Goal: Task Accomplishment & Management: Use online tool/utility

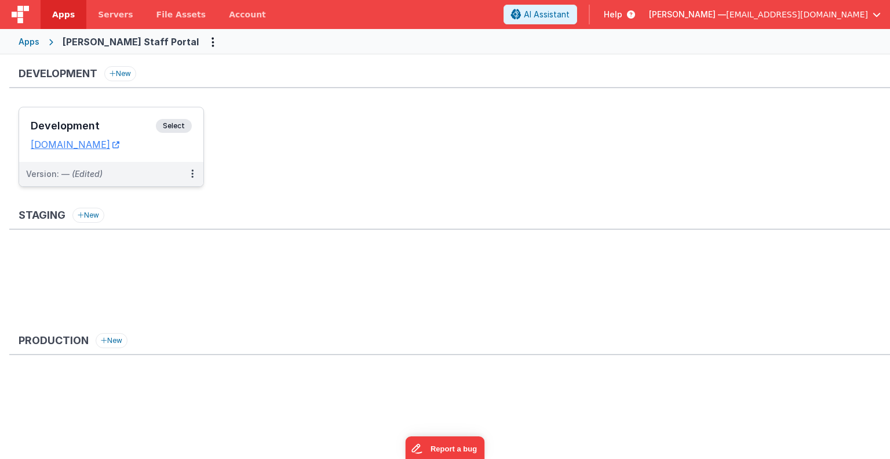
click at [181, 125] on span "Select" at bounding box center [174, 126] width 36 height 14
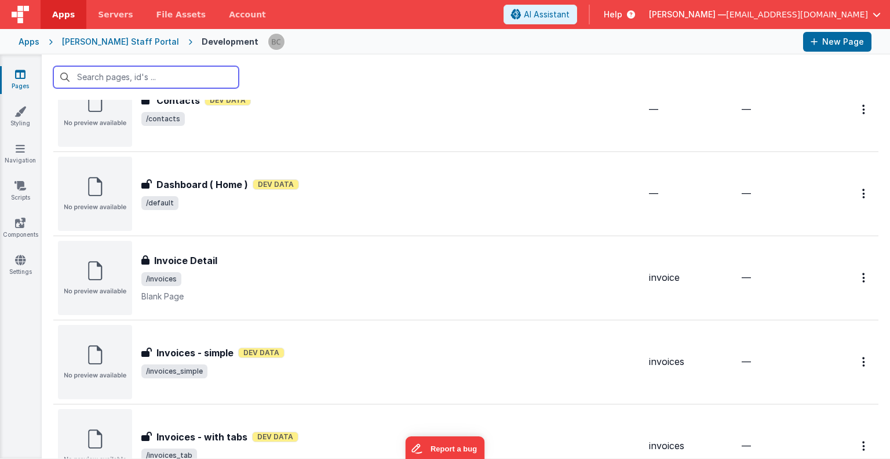
scroll to position [310, 0]
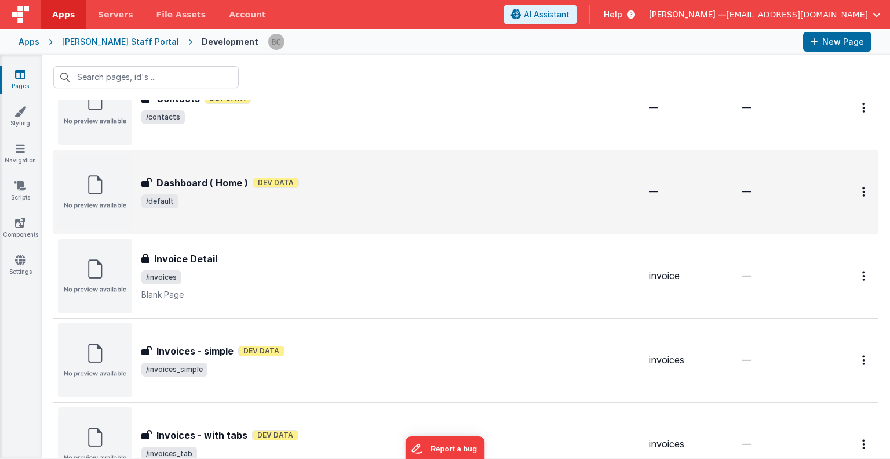
click at [191, 187] on h3 "Dashboard ( Home )" at bounding box center [203, 183] width 92 height 14
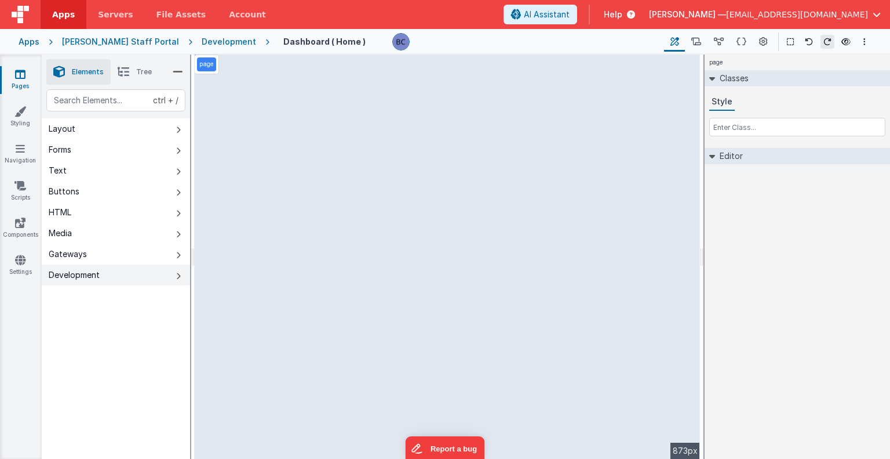
click at [106, 274] on button "Development" at bounding box center [116, 274] width 148 height 21
click at [103, 250] on button "Gateways" at bounding box center [116, 253] width 148 height 21
click at [763, 40] on icon at bounding box center [763, 42] width 9 height 12
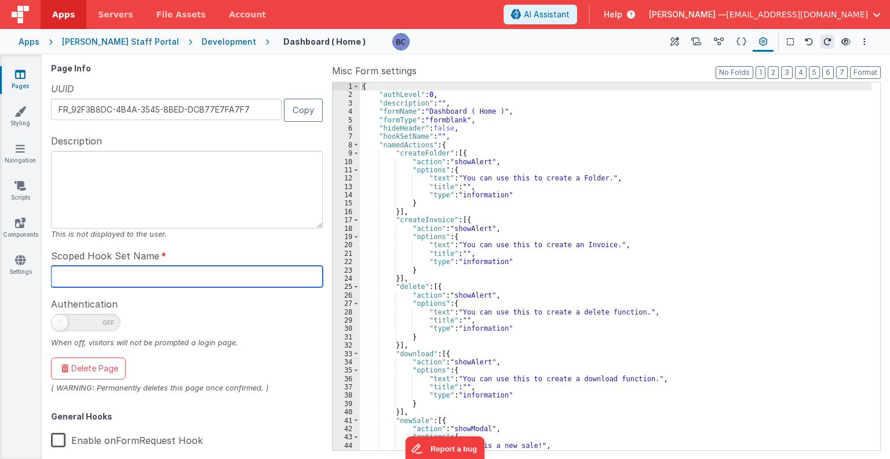
click at [101, 273] on input "text" at bounding box center [187, 276] width 272 height 21
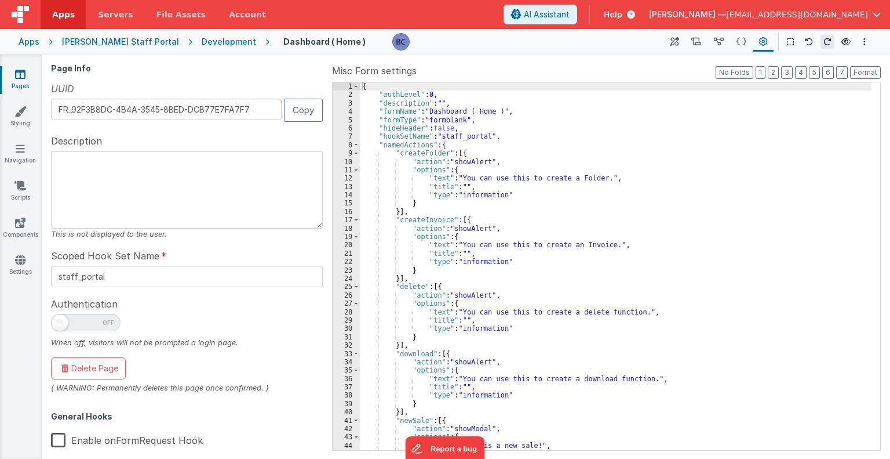
click at [56, 441] on label "Enable onFormRequest Hook" at bounding box center [127, 438] width 152 height 25
click at [0, 0] on input "Enable onFormRequest Hook" at bounding box center [0, 0] width 0 height 0
click at [780, 352] on div "{ "authLevel" : 0 , "description" : "" , "formName" : "Dashboard ( Home )" , "f…" at bounding box center [616, 274] width 512 height 385
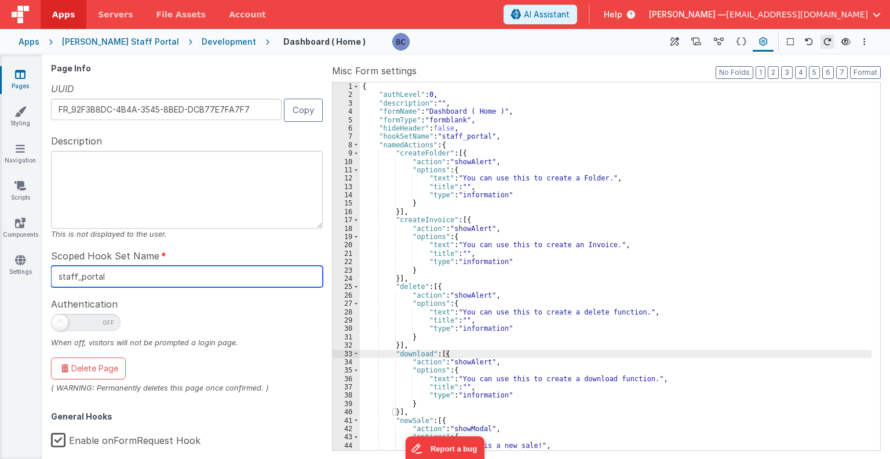
click at [148, 272] on input "staff_portal" at bounding box center [187, 276] width 272 height 21
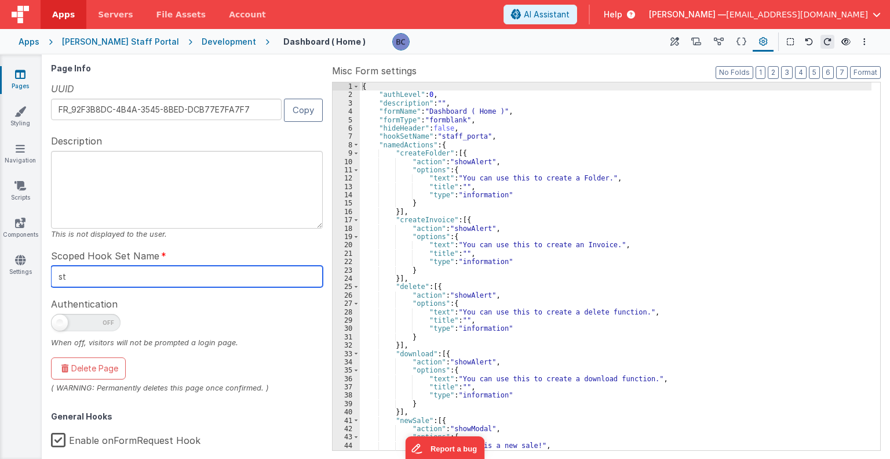
type input "s"
type input "dashboard"
click at [179, 312] on div "Authentication When off, visitors will not be prompted a login page." at bounding box center [187, 322] width 272 height 52
click at [268, 183] on textarea at bounding box center [187, 190] width 272 height 78
click at [111, 41] on div "[PERSON_NAME] Staff Portal" at bounding box center [120, 42] width 117 height 12
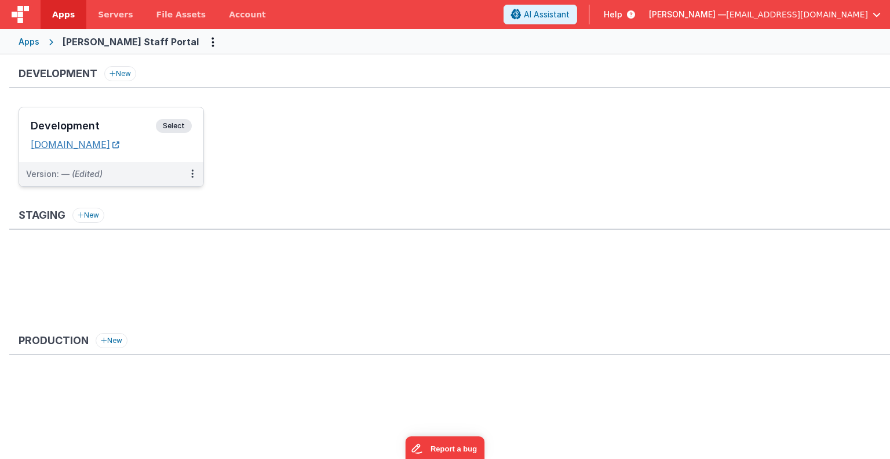
click at [112, 141] on link "[DOMAIN_NAME]" at bounding box center [75, 145] width 89 height 12
click at [119, 141] on link "[DOMAIN_NAME]" at bounding box center [75, 145] width 89 height 12
click at [180, 121] on span "Select" at bounding box center [174, 126] width 36 height 14
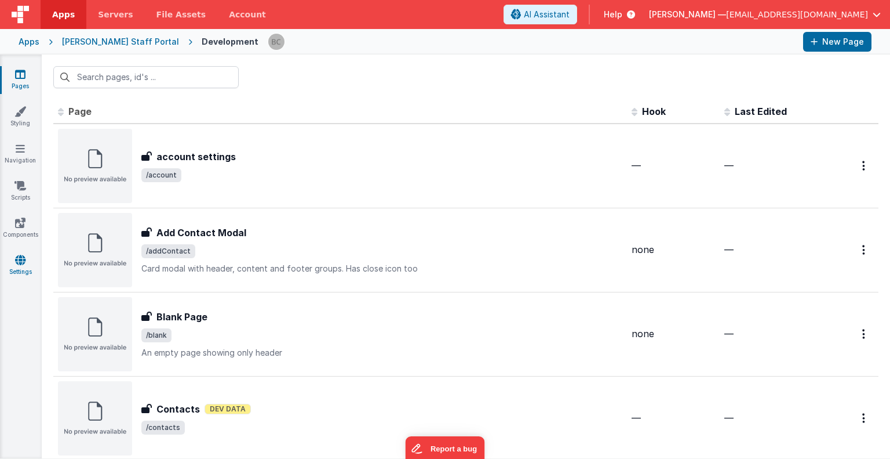
click at [24, 258] on icon at bounding box center [20, 260] width 10 height 12
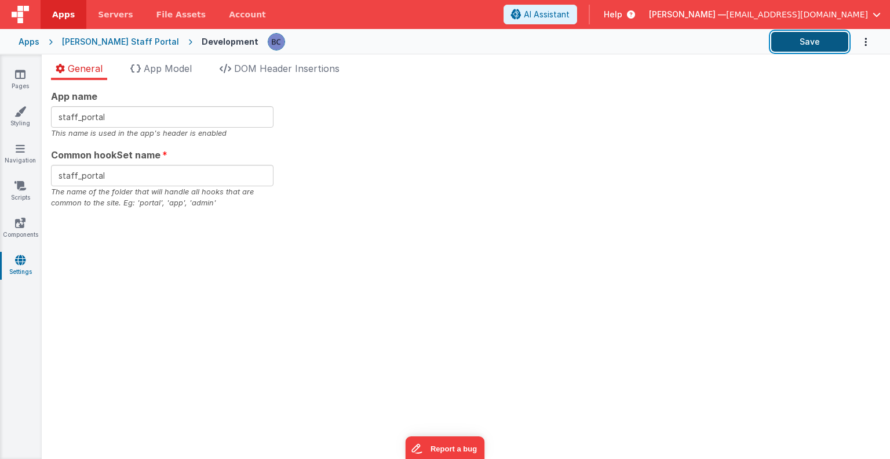
click at [784, 42] on button "Save" at bounding box center [810, 42] width 77 height 20
click at [93, 42] on div "[PERSON_NAME] Staff Portal" at bounding box center [120, 42] width 117 height 12
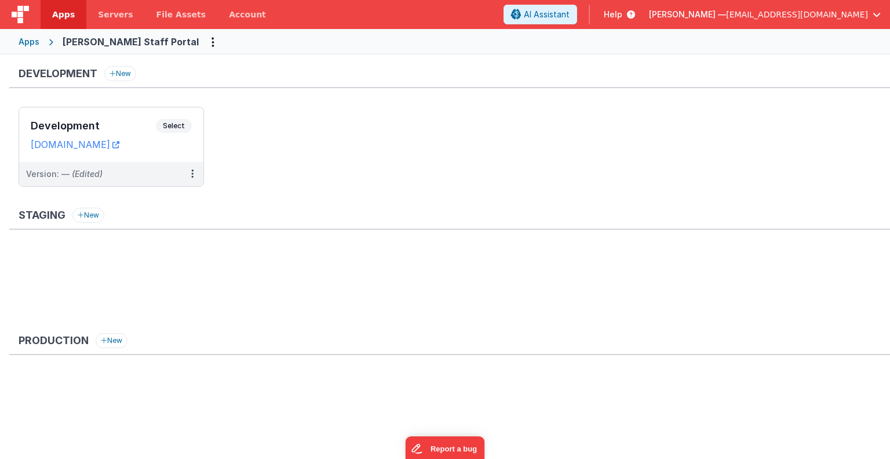
click at [59, 20] on link "Apps" at bounding box center [64, 14] width 46 height 29
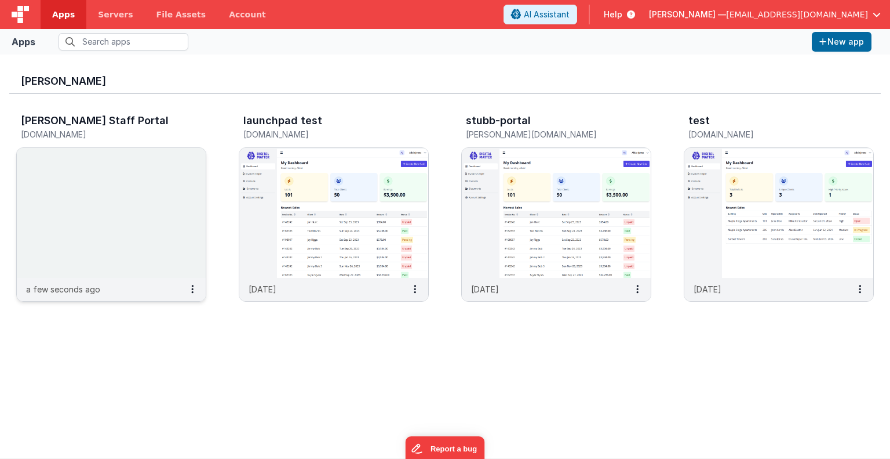
click at [125, 246] on img at bounding box center [111, 213] width 189 height 130
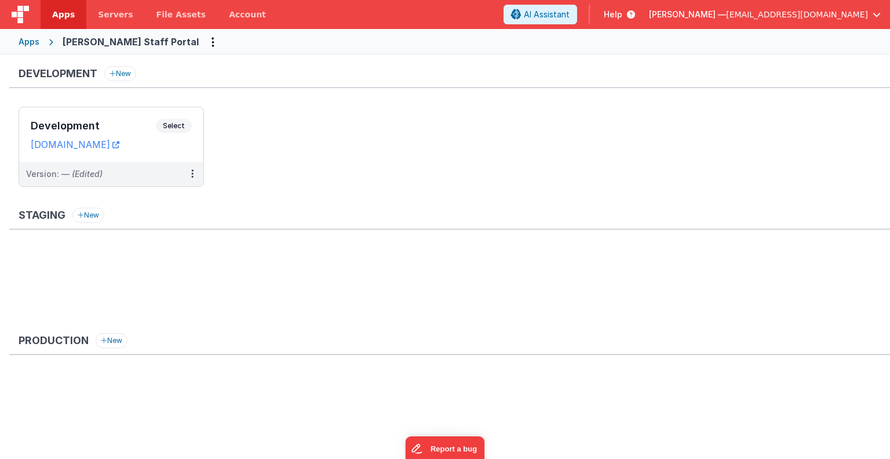
click at [30, 43] on div "Apps" at bounding box center [29, 42] width 21 height 12
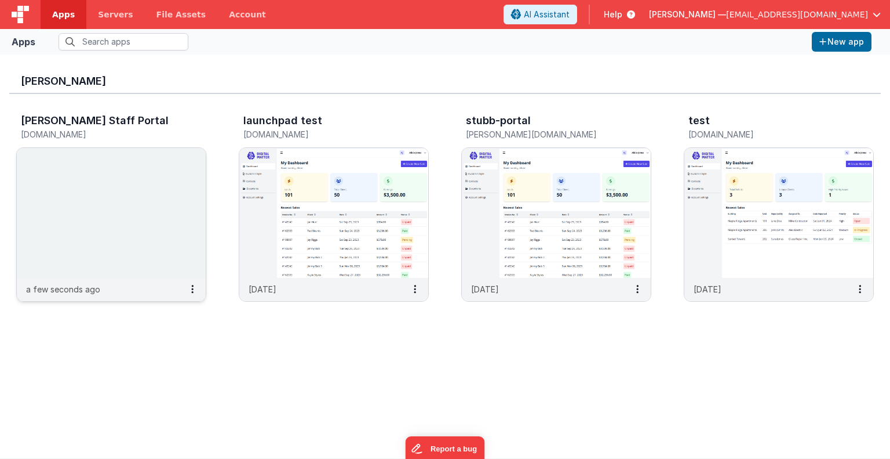
click at [96, 190] on img at bounding box center [111, 213] width 189 height 130
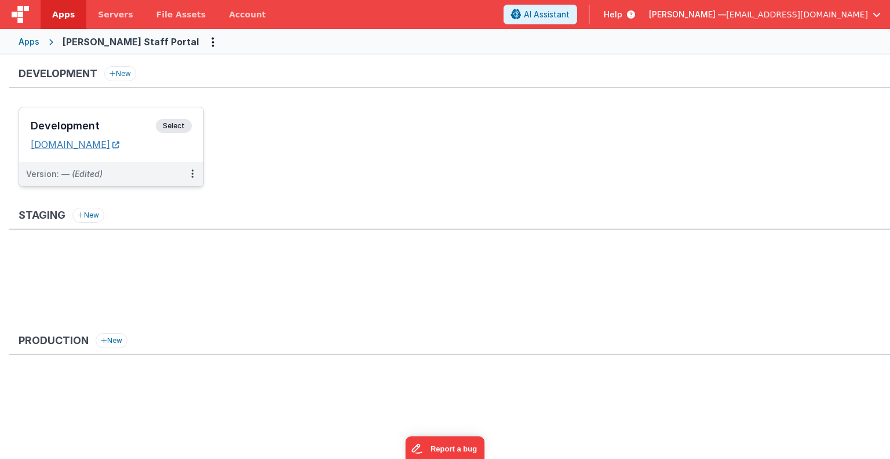
click at [119, 146] on link "[DOMAIN_NAME]" at bounding box center [75, 145] width 89 height 12
click at [169, 121] on span "Select" at bounding box center [174, 126] width 36 height 14
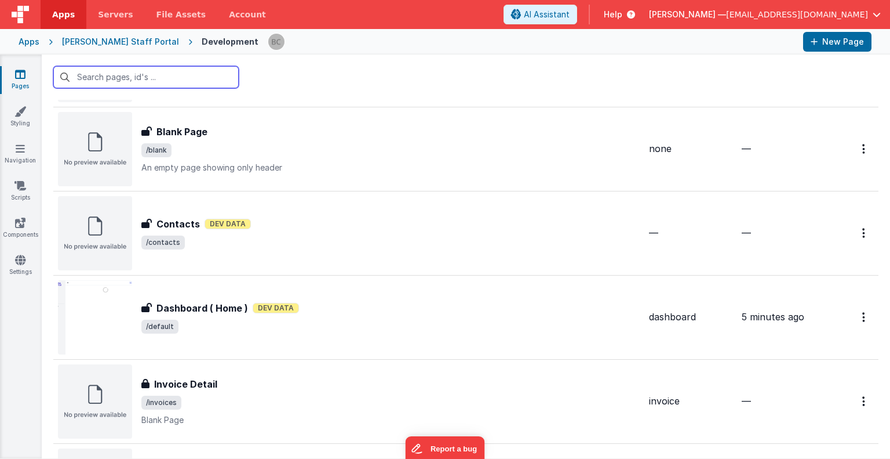
scroll to position [211, 0]
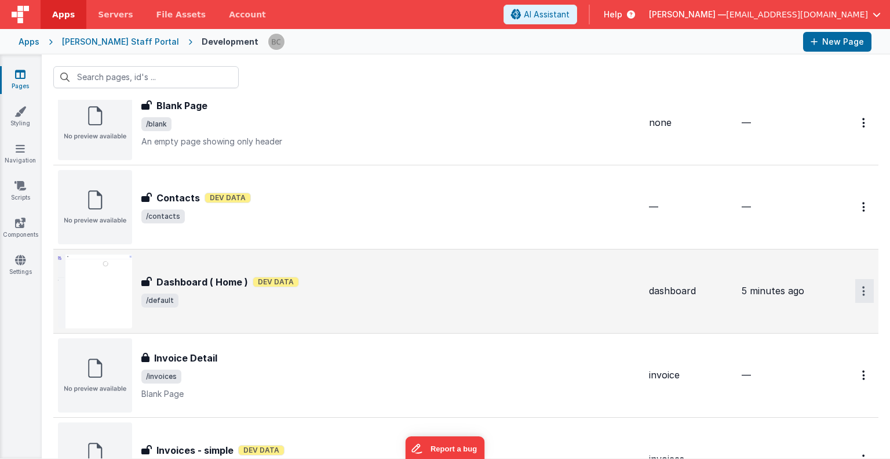
click at [860, 288] on button "Options" at bounding box center [865, 291] width 19 height 24
click at [816, 337] on link "Preview" at bounding box center [823, 338] width 102 height 21
click at [105, 41] on div "[PERSON_NAME] Staff Portal" at bounding box center [120, 42] width 117 height 12
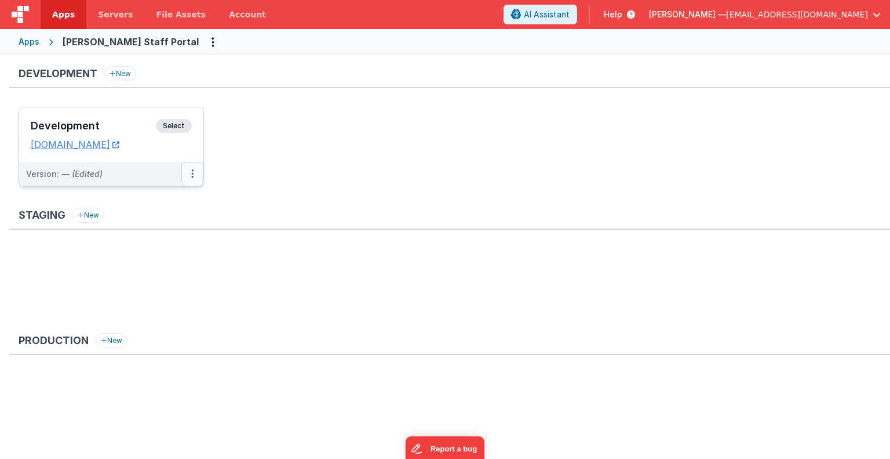
click at [195, 177] on button at bounding box center [192, 174] width 22 height 24
click at [168, 201] on link "Edit" at bounding box center [152, 200] width 102 height 21
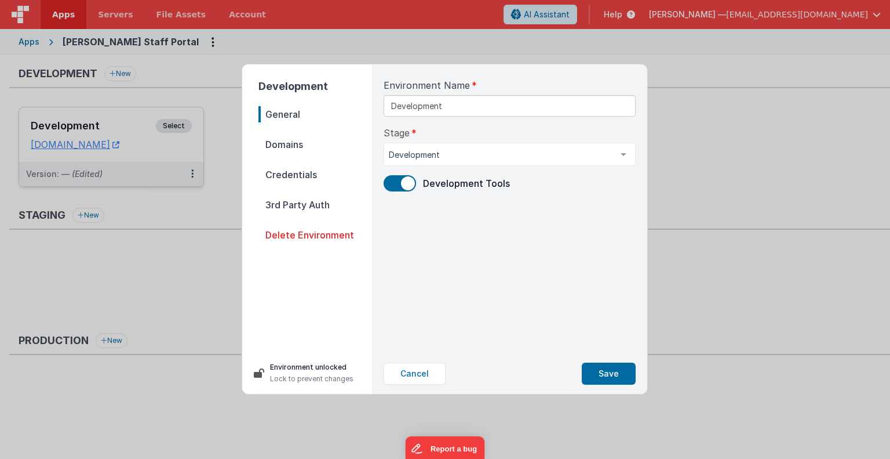
click at [301, 145] on span "Domains" at bounding box center [316, 144] width 114 height 16
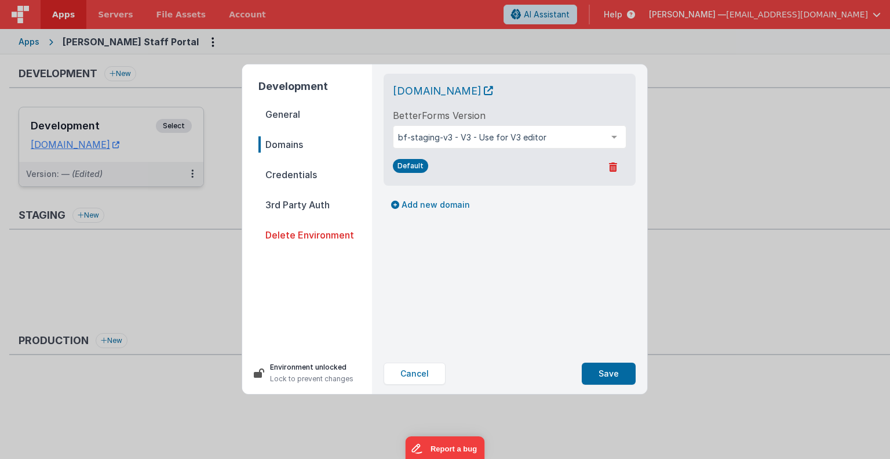
click at [291, 119] on span "General" at bounding box center [316, 114] width 114 height 16
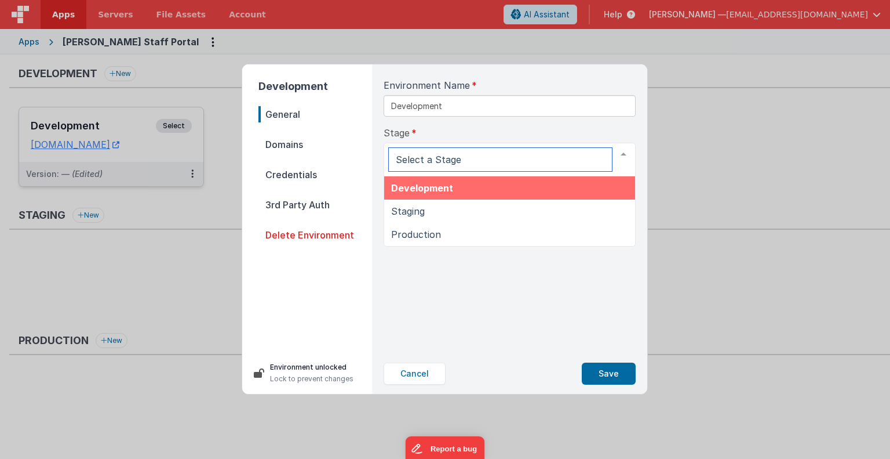
click at [623, 154] on div at bounding box center [623, 154] width 23 height 22
click at [535, 183] on span "Development" at bounding box center [509, 187] width 251 height 23
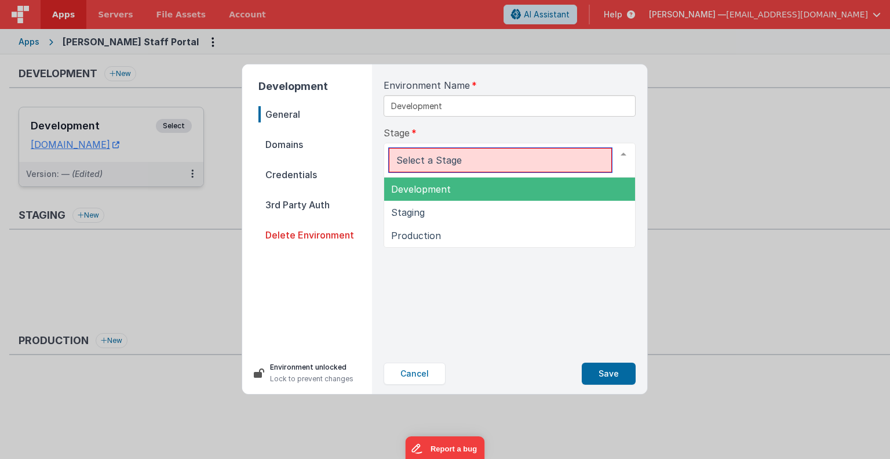
click at [623, 152] on div at bounding box center [623, 154] width 23 height 22
click at [552, 185] on span "Development" at bounding box center [509, 188] width 251 height 23
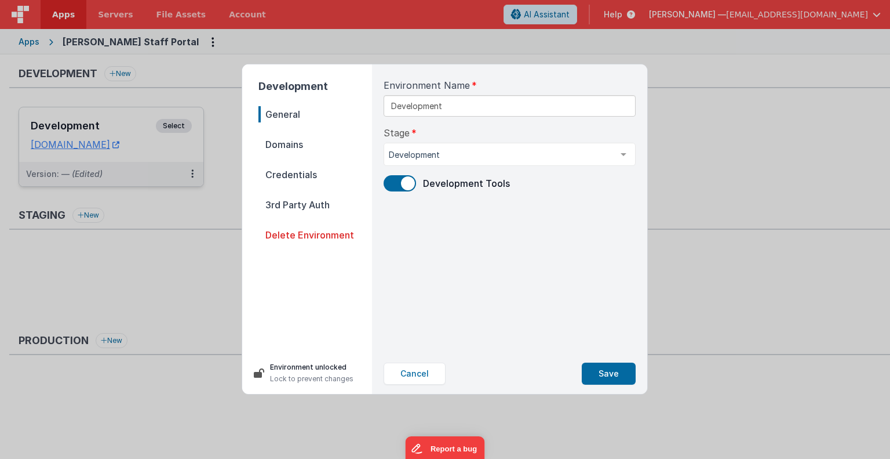
click at [288, 145] on span "Domains" at bounding box center [316, 144] width 114 height 16
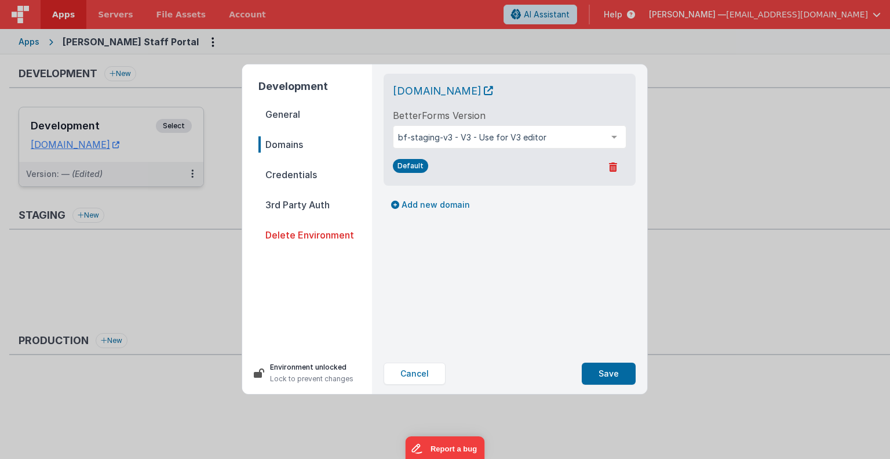
click at [295, 169] on span "Credentials" at bounding box center [316, 174] width 114 height 16
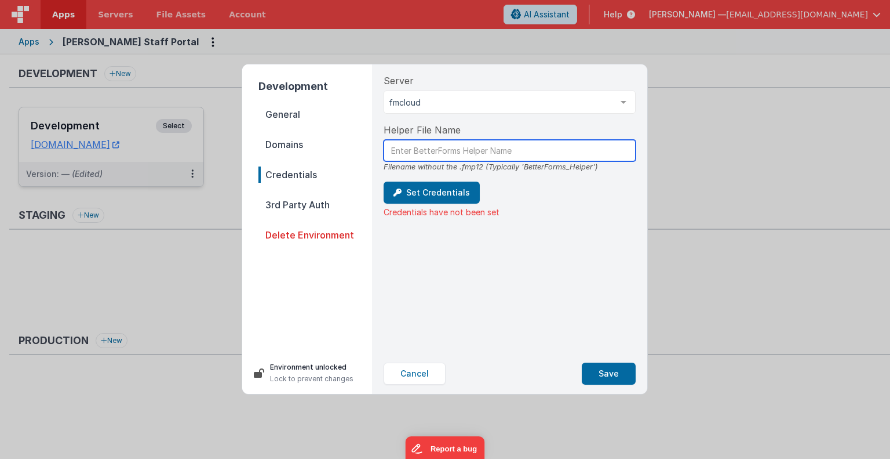
click at [424, 147] on input "text" at bounding box center [510, 150] width 252 height 21
type input "BetterForms_Helper"
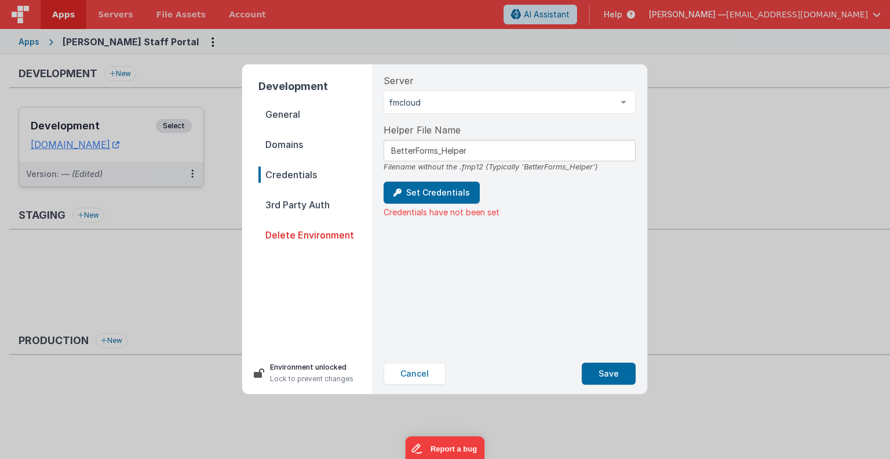
click at [14, 160] on div "Development General Domains Credentials 3rd Party Auth Delete Environment Envir…" at bounding box center [445, 229] width 890 height 459
click at [438, 194] on button "Set Credentials" at bounding box center [432, 192] width 96 height 22
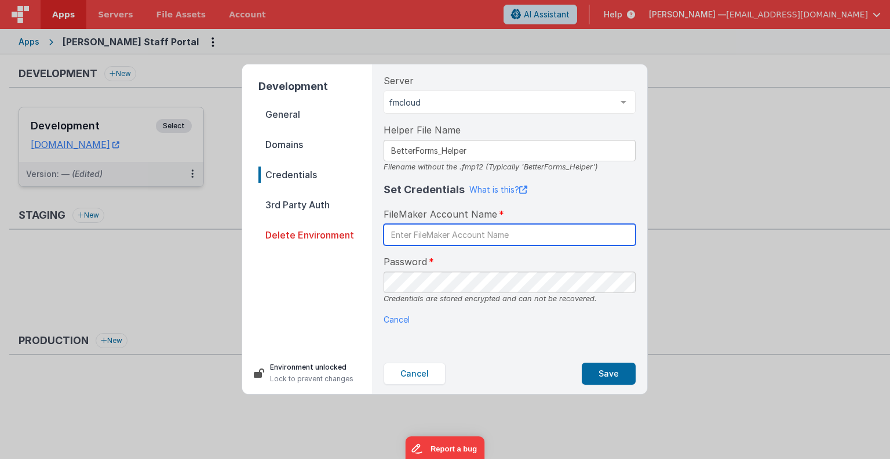
click at [429, 230] on input "text" at bounding box center [510, 234] width 252 height 21
type input "BetterForms"
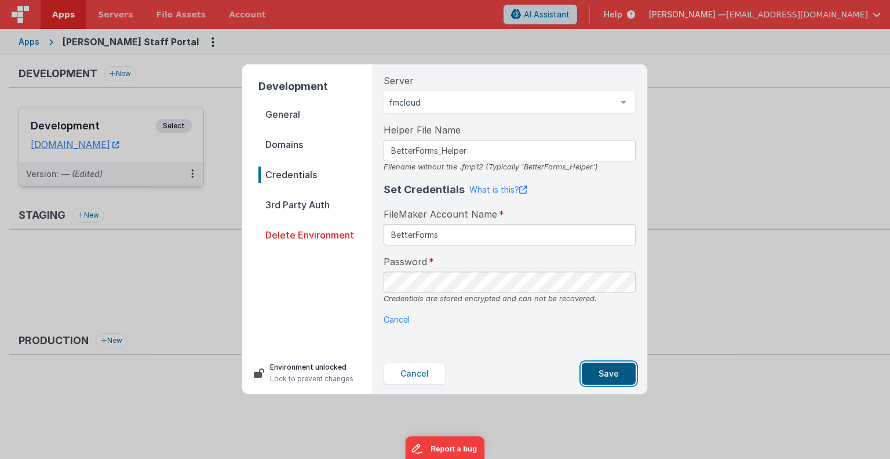
click at [598, 368] on button "Save" at bounding box center [609, 373] width 54 height 22
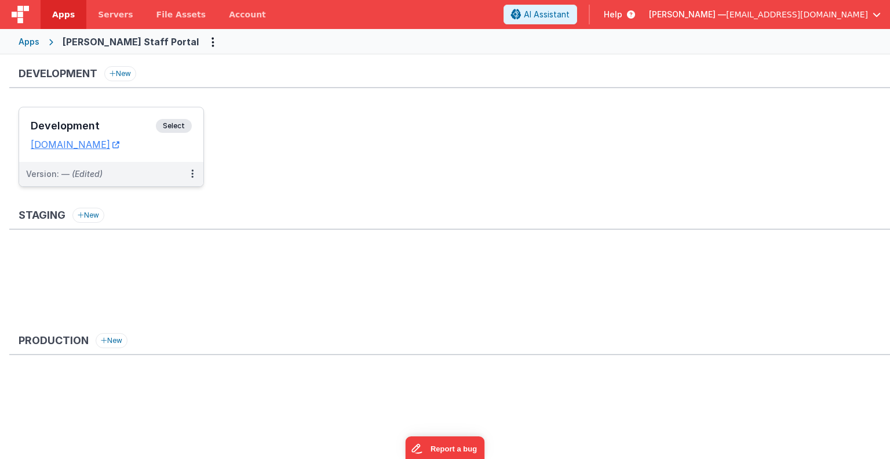
drag, startPoint x: 598, startPoint y: 368, endPoint x: 682, endPoint y: 268, distance: 130.4
click at [682, 268] on div "Development New Development Select URLs [DOMAIN_NAME] Version: — (Edited) Stagi…" at bounding box center [449, 257] width 881 height 383
click at [190, 170] on button at bounding box center [192, 174] width 22 height 24
click at [152, 205] on link "Edit" at bounding box center [152, 200] width 102 height 21
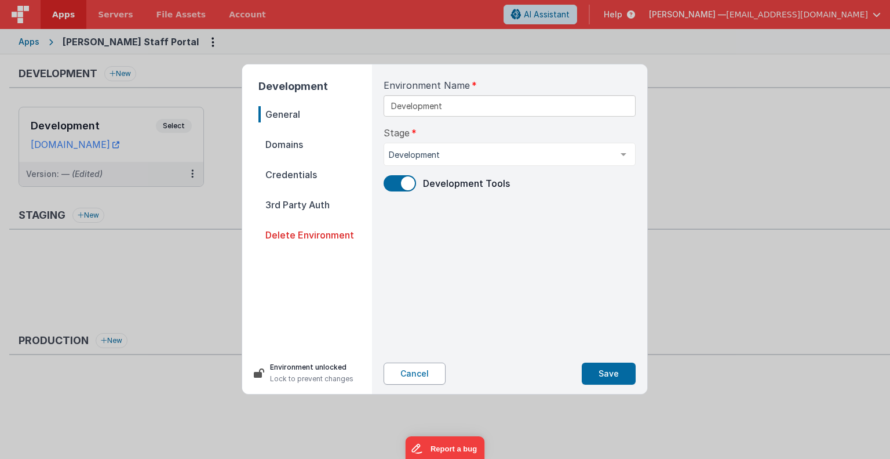
click at [406, 380] on button "Cancel" at bounding box center [415, 373] width 62 height 22
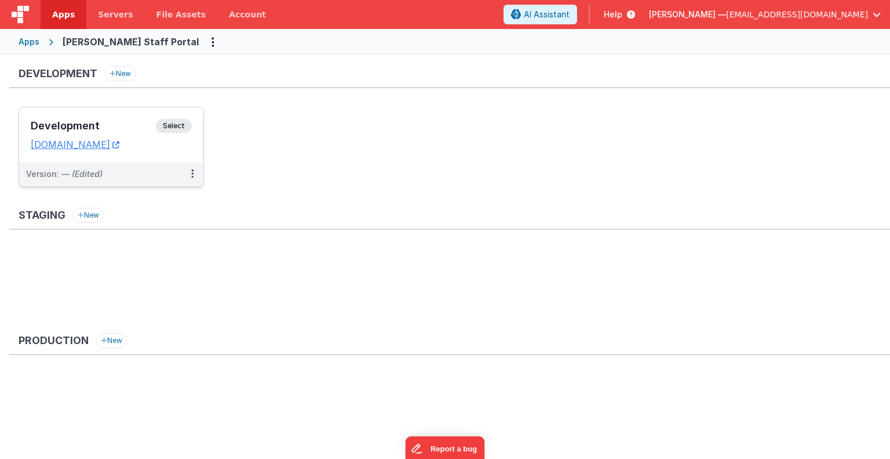
click at [176, 125] on span "Select" at bounding box center [174, 126] width 36 height 14
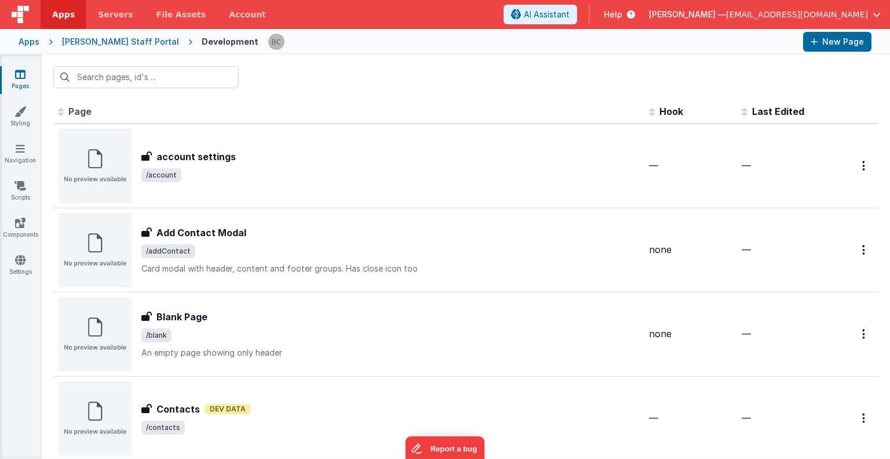
click at [15, 79] on icon at bounding box center [20, 74] width 10 height 12
click at [23, 119] on link "Styling" at bounding box center [20, 117] width 42 height 23
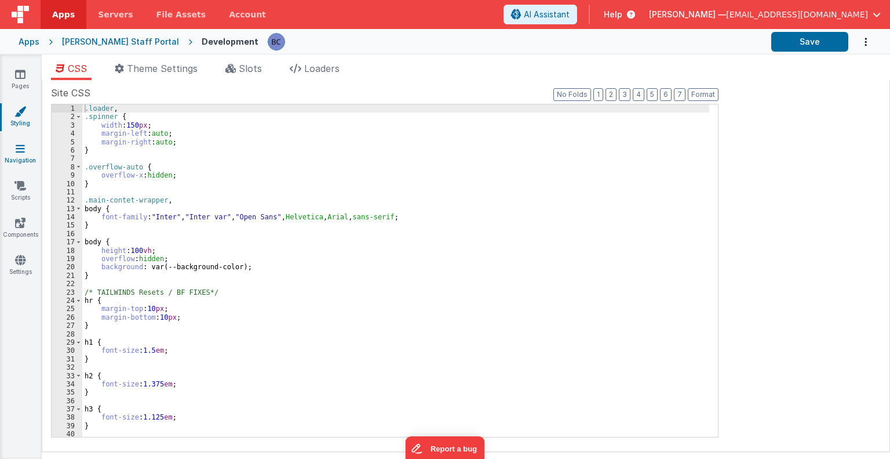
click at [23, 146] on icon at bounding box center [20, 149] width 9 height 12
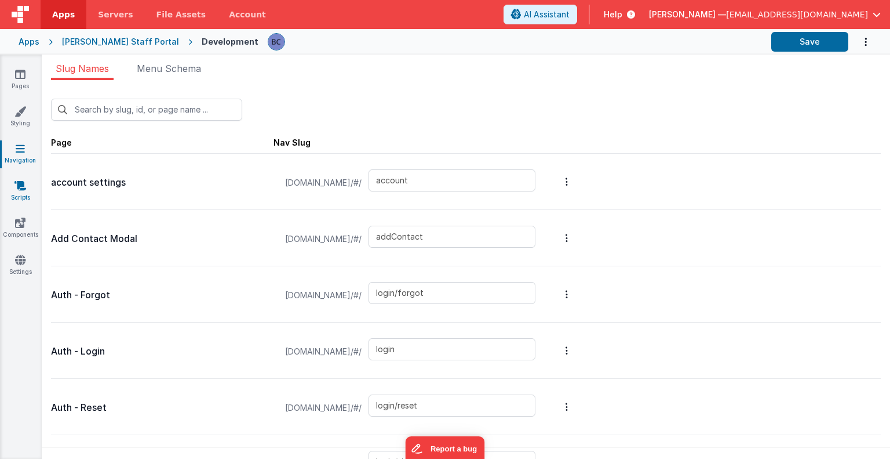
click at [17, 187] on icon at bounding box center [20, 186] width 12 height 12
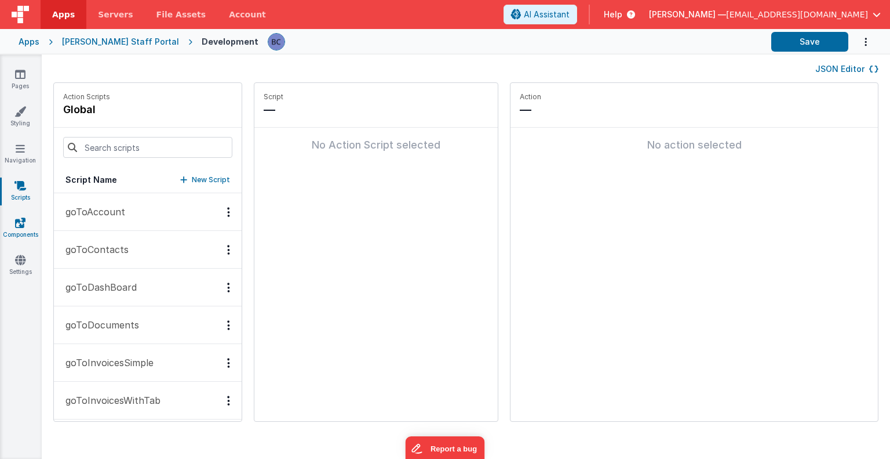
click at [21, 220] on icon at bounding box center [20, 223] width 10 height 12
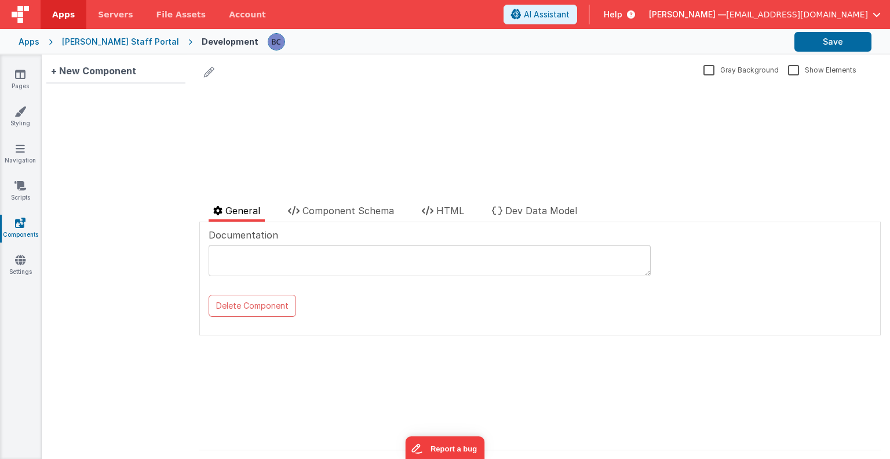
click at [704, 71] on label "Gray Background" at bounding box center [741, 69] width 75 height 11
click at [0, 0] on input "Gray Background" at bounding box center [0, 0] width 0 height 0
click at [16, 259] on icon at bounding box center [20, 260] width 10 height 12
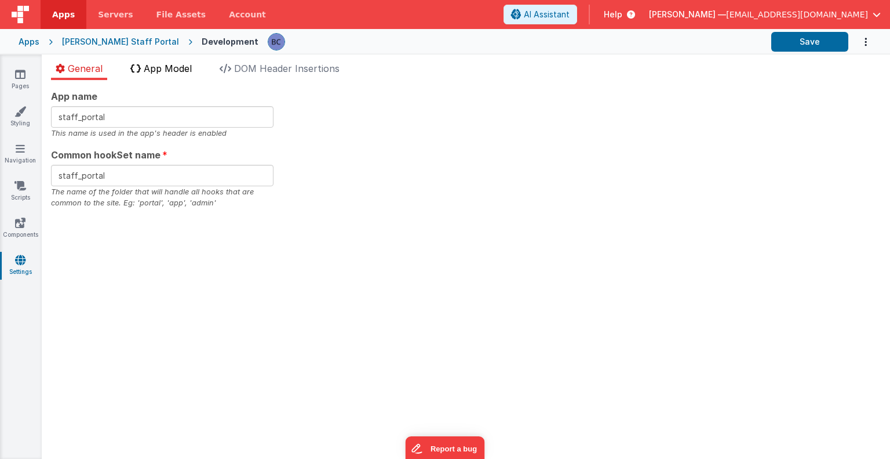
click at [173, 69] on span "App Model" at bounding box center [168, 69] width 48 height 12
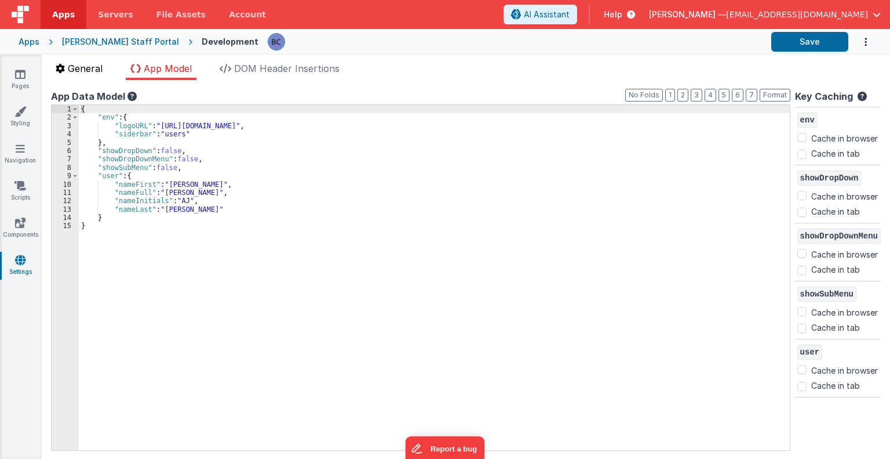
click at [83, 69] on span "General" at bounding box center [85, 69] width 35 height 12
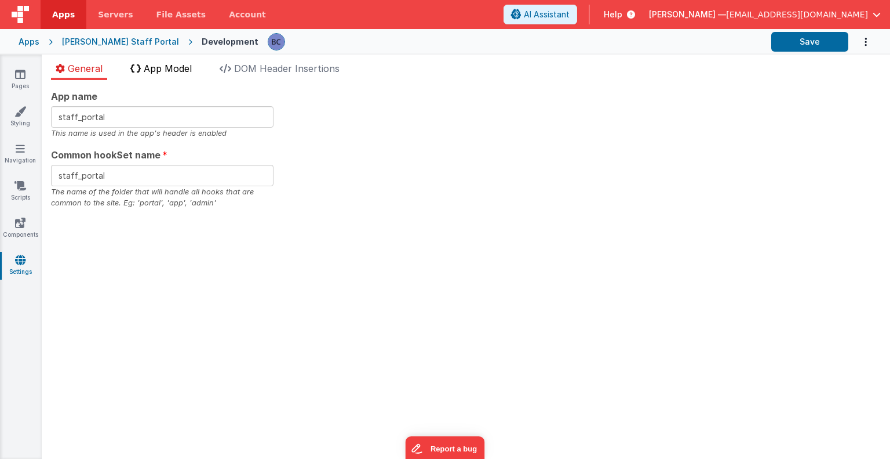
click at [158, 70] on span "App Model" at bounding box center [168, 69] width 48 height 12
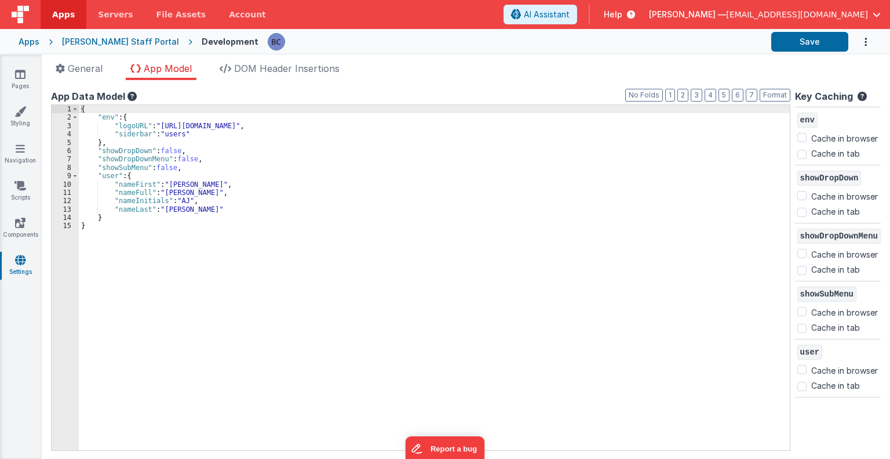
click at [202, 43] on div "Development" at bounding box center [230, 42] width 57 height 12
click at [19, 71] on icon at bounding box center [20, 74] width 10 height 12
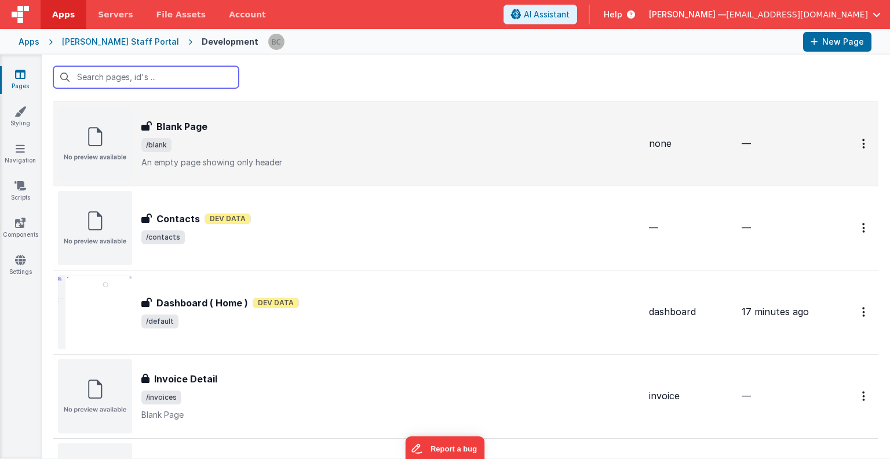
scroll to position [190, 0]
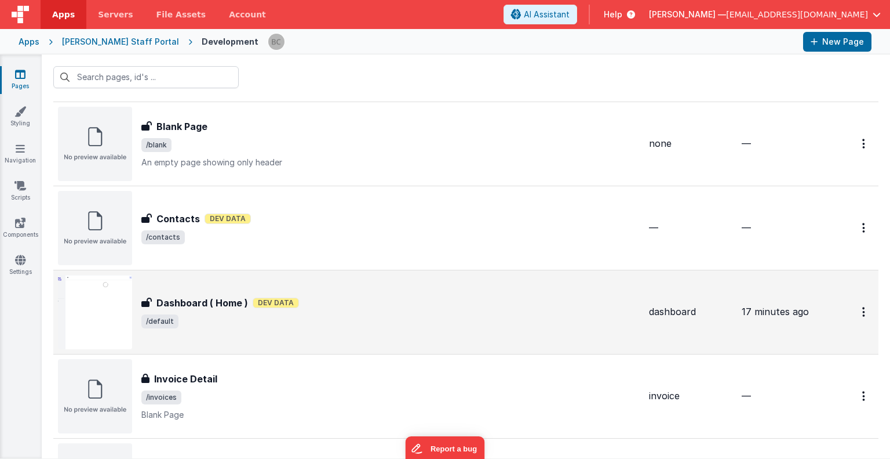
click at [195, 303] on h3 "Dashboard ( Home )" at bounding box center [203, 303] width 92 height 14
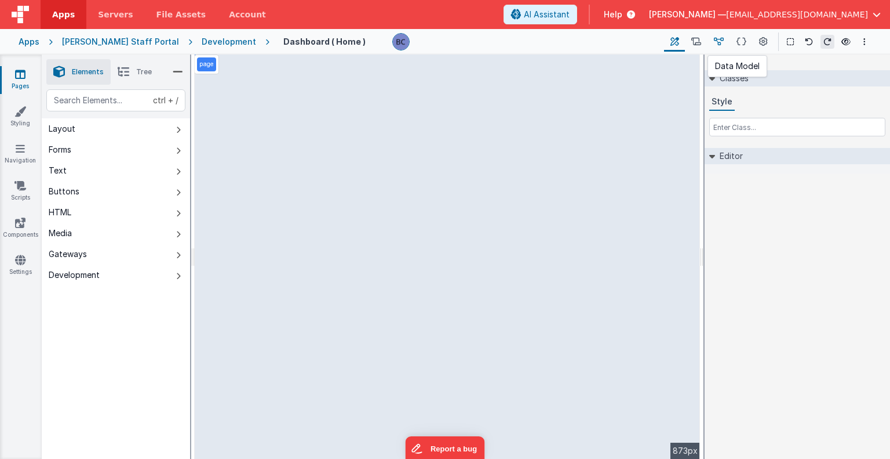
click at [720, 39] on icon at bounding box center [719, 42] width 10 height 12
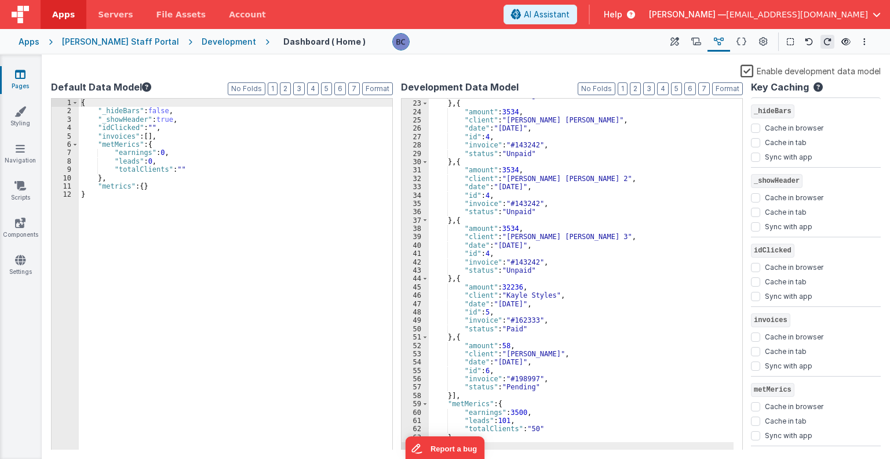
scroll to position [183, 0]
click at [205, 240] on div "{ "_hideBars" : false , "_showHeader" : true , "idClicked" : "" , "invoices" : …" at bounding box center [236, 283] width 314 height 368
click at [136, 275] on div "{ "_hideBars" : false , "_showHeader" : true , "idClicked" : "" , "invoices" : …" at bounding box center [236, 283] width 314 height 368
click at [137, 197] on div "{ "_hideBars" : false , "_showHeader" : true , "idClicked" : "" , "invoices" : …" at bounding box center [236, 283] width 314 height 368
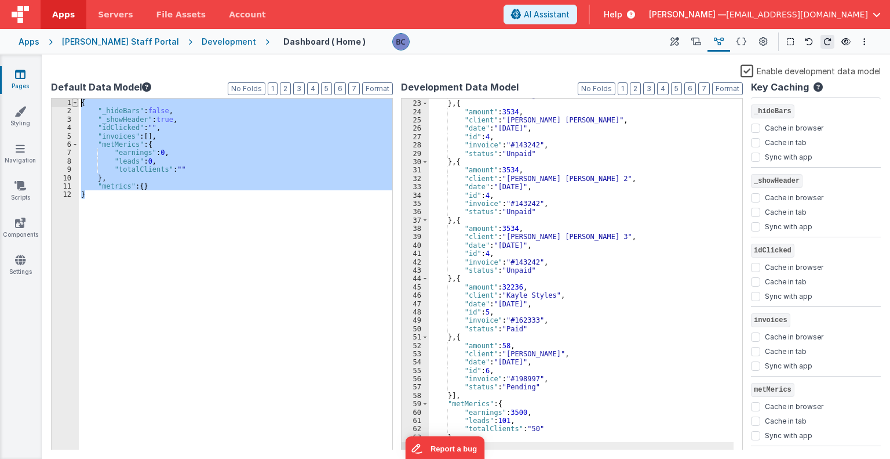
drag, startPoint x: 137, startPoint y: 197, endPoint x: 74, endPoint y: 104, distance: 112.2
click at [74, 104] on div "1 2 3 4 5 6 7 8 9 10 11 12 { "_hideBars" : false , "_showHeader" : true , "idCl…" at bounding box center [222, 274] width 342 height 352
click at [626, 170] on div ""status" : "Pending" } , { "amount" : 3534 , "client" : "[PERSON_NAME] [PERSON_…" at bounding box center [581, 275] width 305 height 368
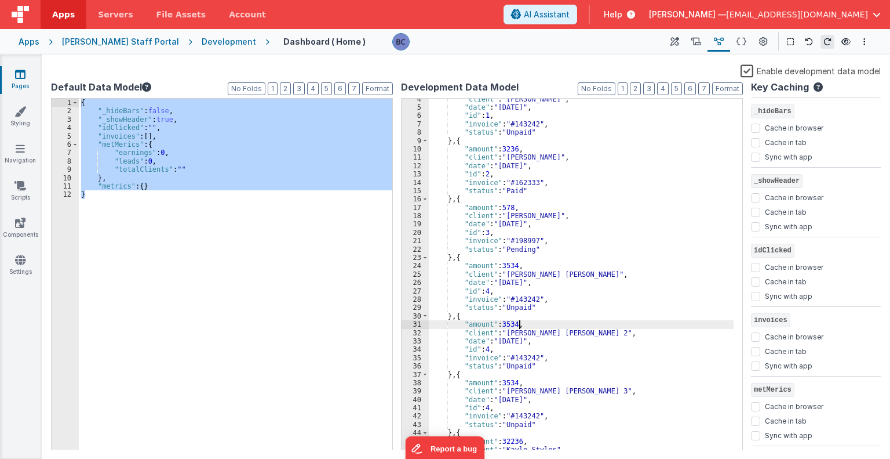
scroll to position [27, 0]
click at [150, 271] on div "{ "_hideBars" : false , "_showHeader" : true , "idClicked" : "" , "invoices" : …" at bounding box center [236, 274] width 314 height 351
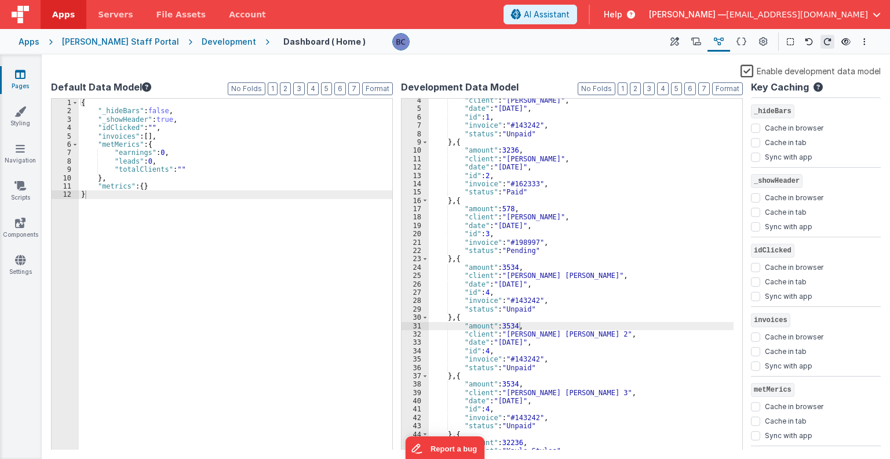
click at [142, 88] on icon at bounding box center [146, 86] width 9 height 9
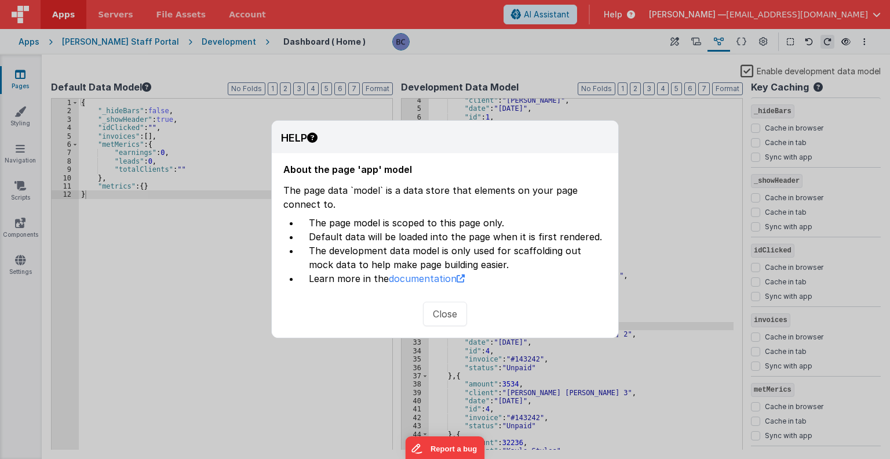
click at [437, 315] on button "Close" at bounding box center [445, 313] width 44 height 24
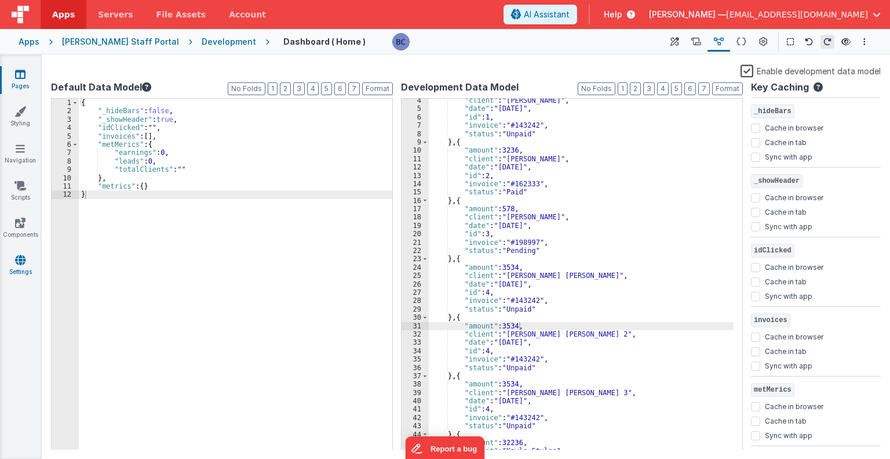
click at [21, 261] on icon at bounding box center [20, 260] width 10 height 12
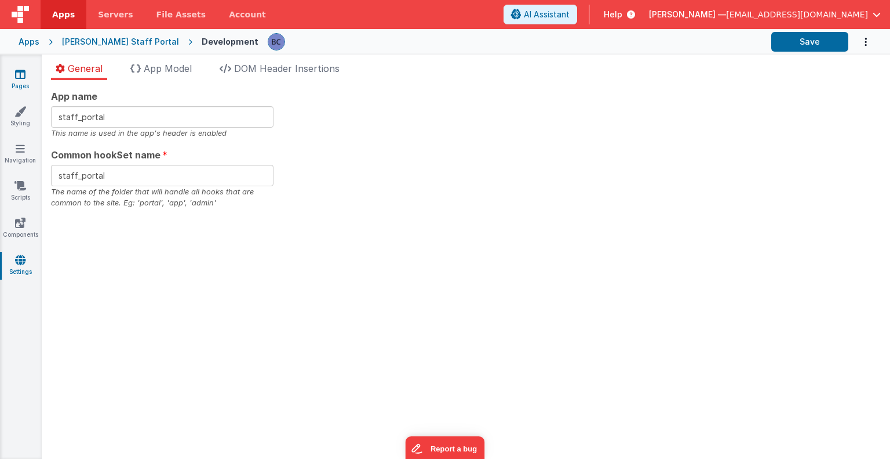
click at [26, 74] on link "Pages" at bounding box center [20, 79] width 42 height 23
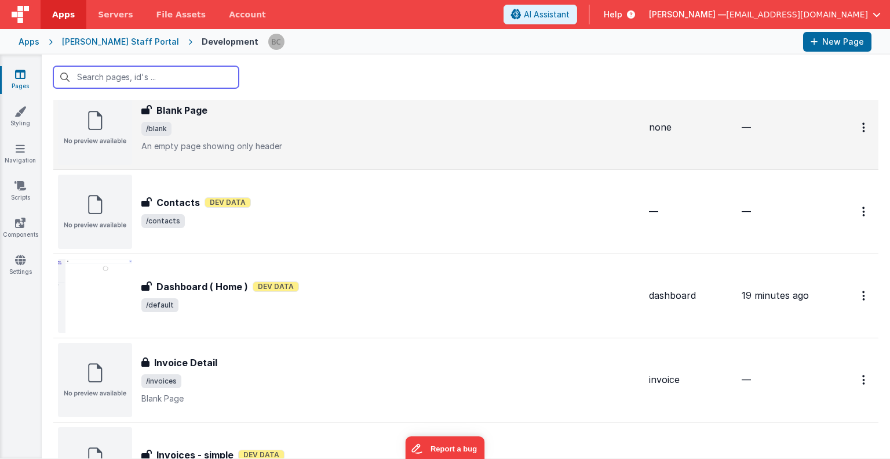
scroll to position [206, 0]
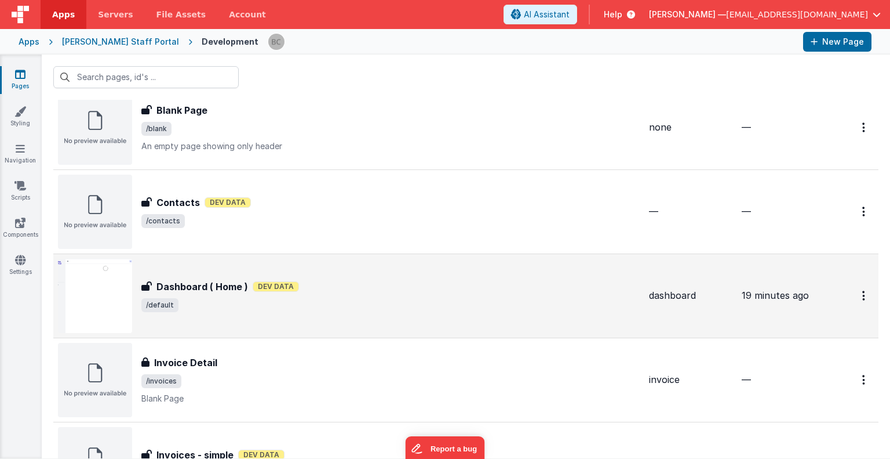
click at [202, 279] on h3 "Dashboard ( Home )" at bounding box center [203, 286] width 92 height 14
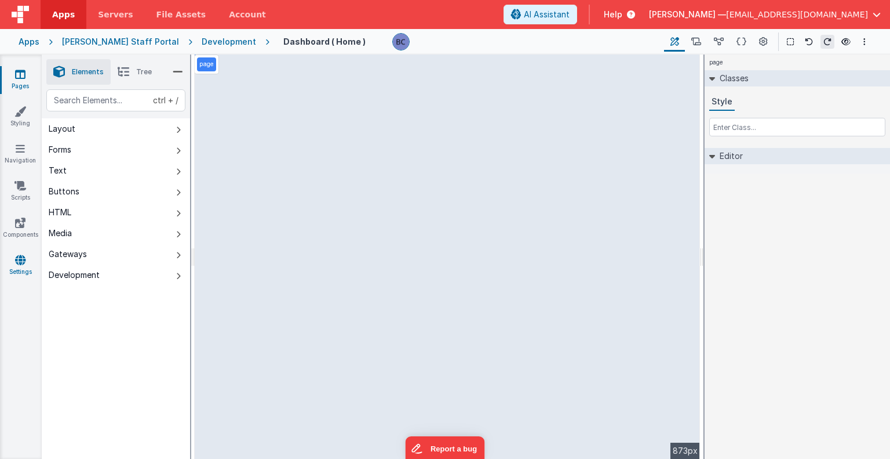
click at [27, 264] on link "Settings" at bounding box center [20, 265] width 42 height 23
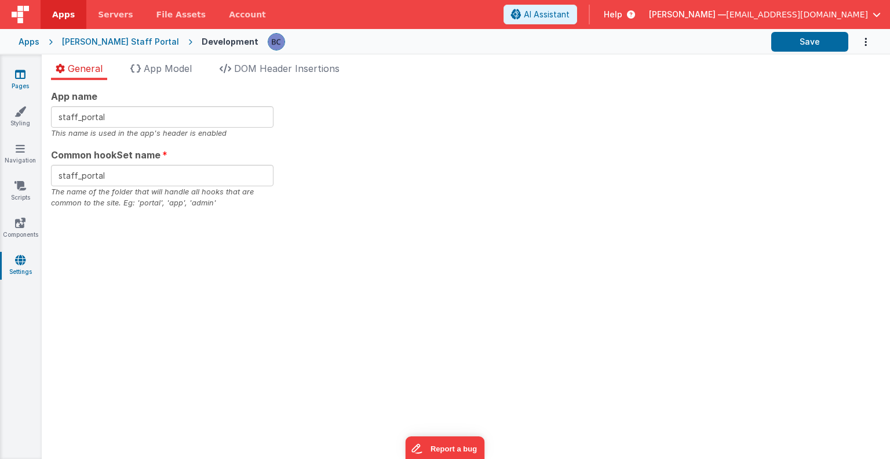
click at [26, 78] on link "Pages" at bounding box center [20, 79] width 42 height 23
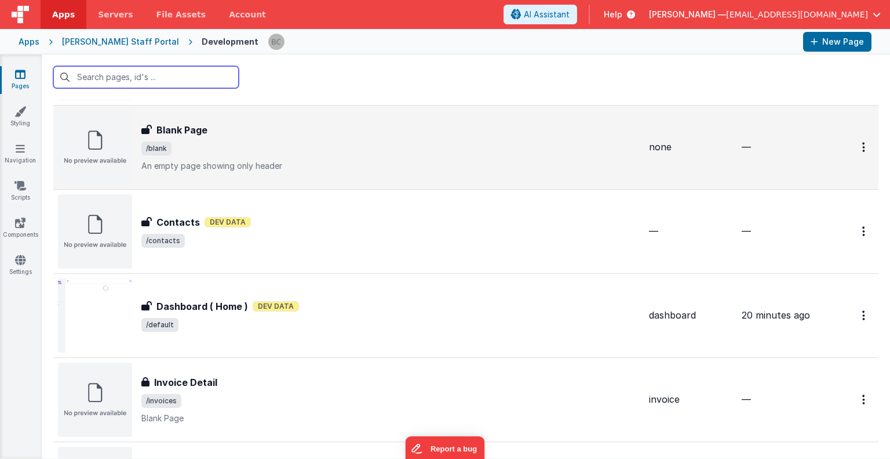
scroll to position [187, 0]
click at [176, 306] on h3 "Dashboard ( Home )" at bounding box center [203, 306] width 92 height 14
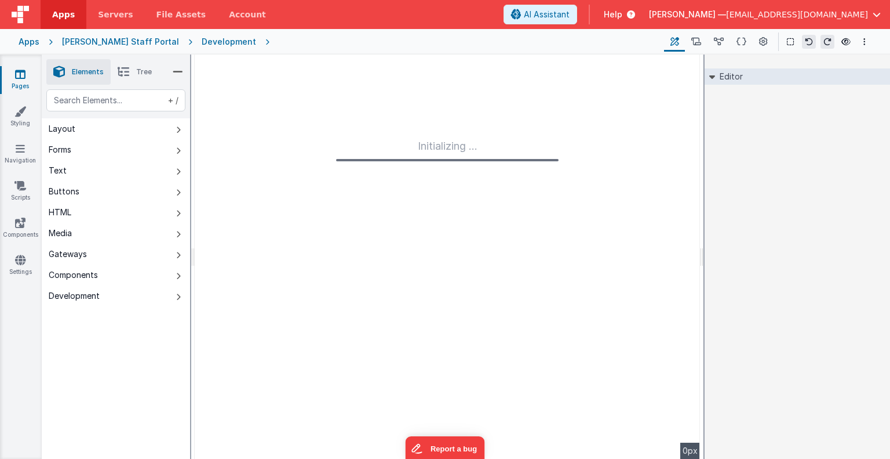
type input "FR_92F3B8DC-4B4A-3545-8BED-DCB77E7FA7F7"
type input "dashboard"
checkbox input "false"
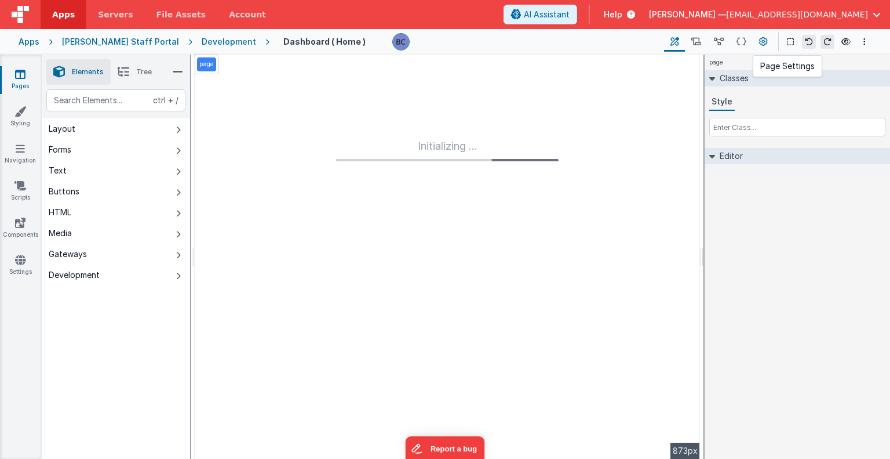
click at [765, 39] on icon at bounding box center [763, 42] width 9 height 12
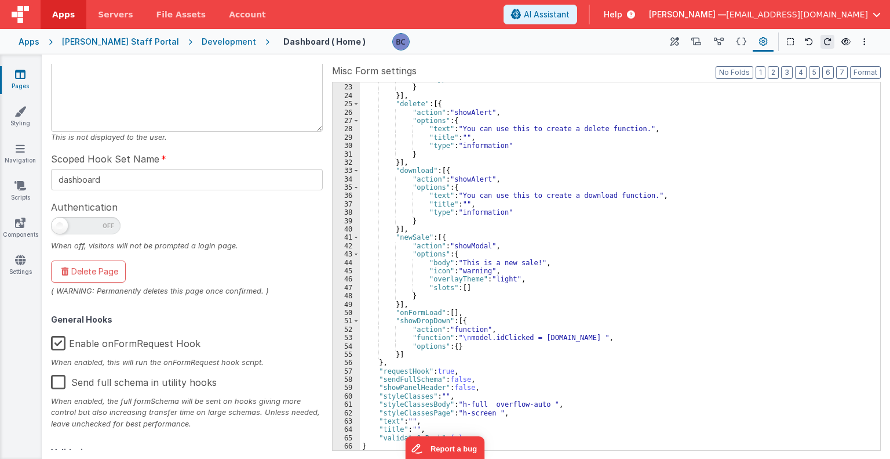
scroll to position [183, 0]
click at [58, 340] on label "Enable onFormRequest Hook" at bounding box center [126, 341] width 150 height 25
click at [0, 0] on input "Enable onFormRequest Hook" at bounding box center [0, 0] width 0 height 0
click at [670, 176] on div ""type" : "information" } }] , "delete" : [{ "action" : "showAlert" , "options" …" at bounding box center [616, 267] width 512 height 385
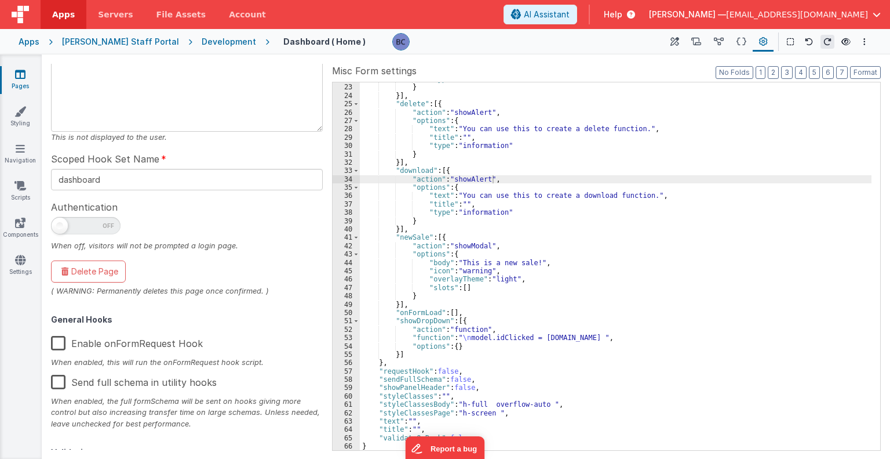
click at [128, 41] on div "[PERSON_NAME] Staff Portal" at bounding box center [120, 42] width 117 height 12
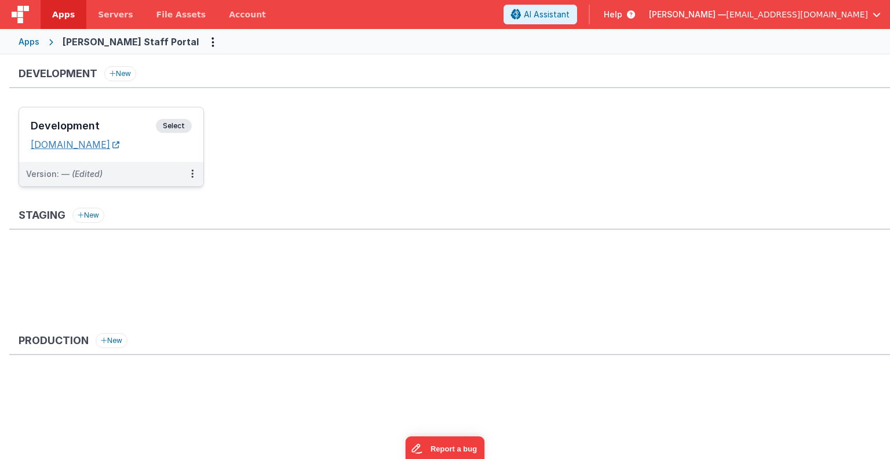
click at [117, 147] on link "[DOMAIN_NAME]" at bounding box center [75, 145] width 89 height 12
click at [179, 121] on span "Select" at bounding box center [174, 126] width 36 height 14
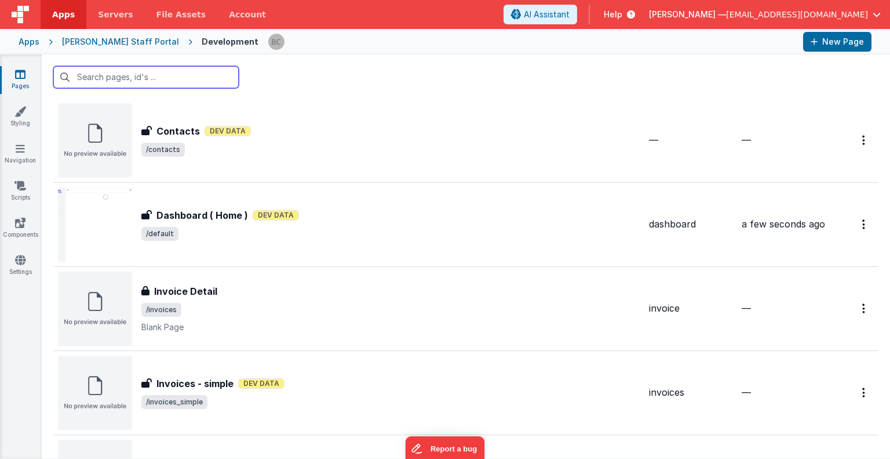
scroll to position [278, 0]
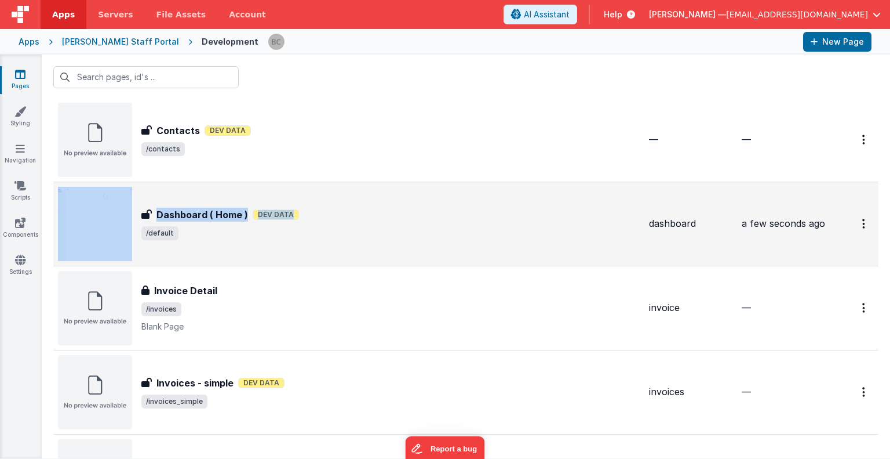
drag, startPoint x: 140, startPoint y: 223, endPoint x: 114, endPoint y: 221, distance: 26.1
click at [114, 221] on div "Dashboard ( Home ) Dashboard ( Home ) Dev Data /default" at bounding box center [349, 224] width 582 height 74
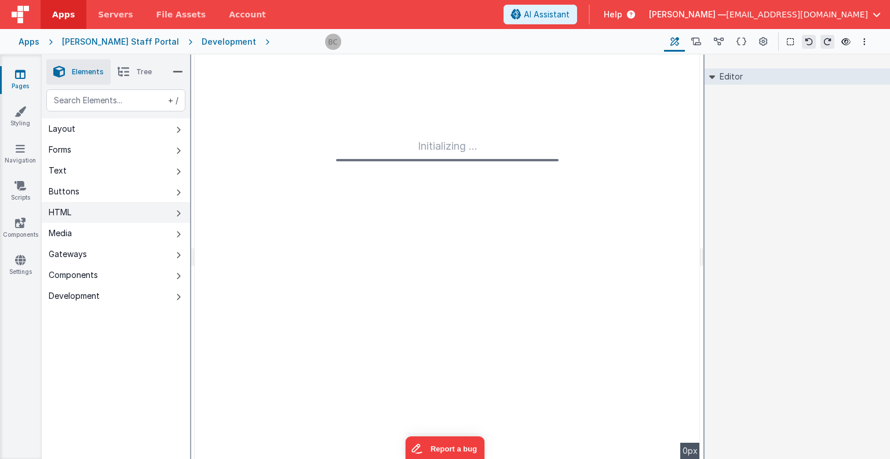
click at [114, 221] on button "HTML" at bounding box center [116, 212] width 148 height 21
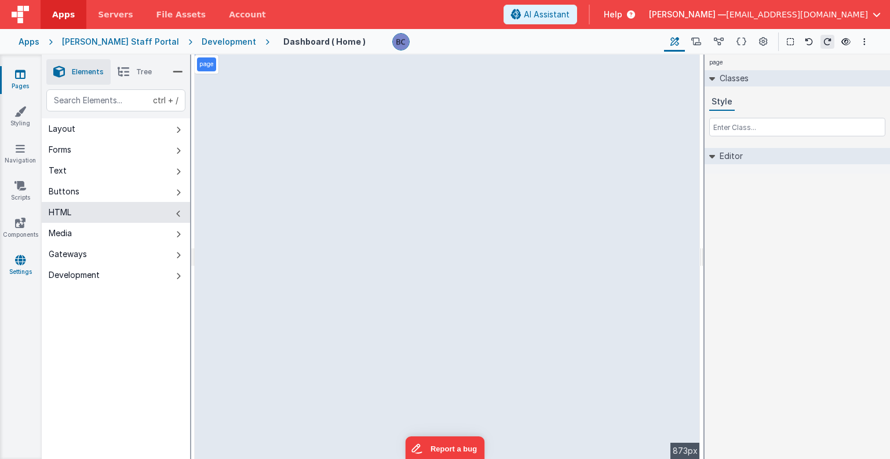
click at [28, 257] on link "Settings" at bounding box center [20, 265] width 42 height 23
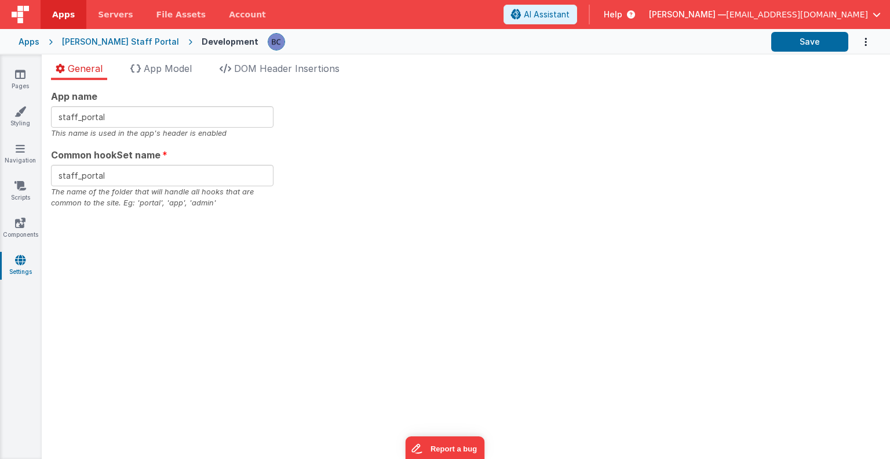
click at [94, 242] on div "App name staff_portal This name is used in the app's header is enabled Common h…" at bounding box center [466, 269] width 849 height 379
click at [13, 70] on link "Pages" at bounding box center [20, 79] width 42 height 23
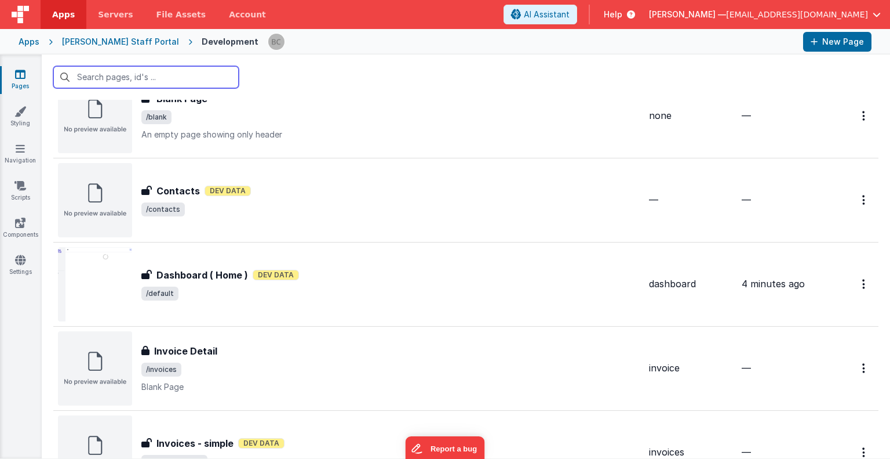
scroll to position [218, 0]
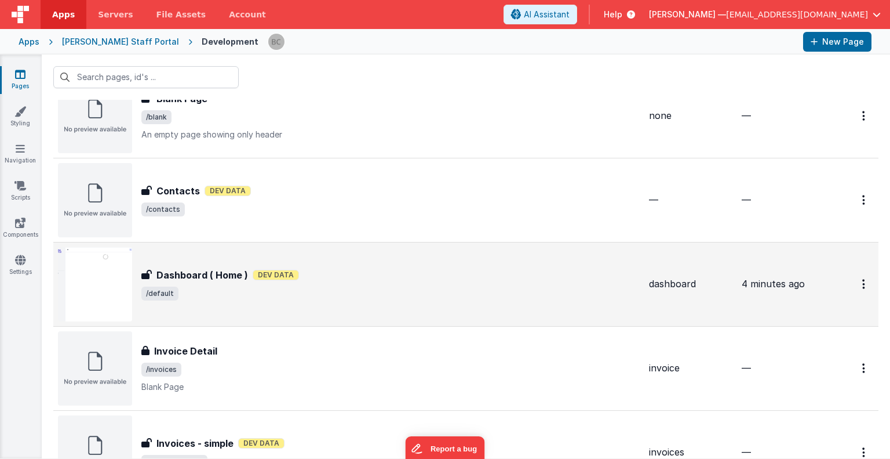
click at [180, 287] on div "Dashboard ( Home ) Dashboard ( Home ) Dev Data /default" at bounding box center [390, 284] width 499 height 32
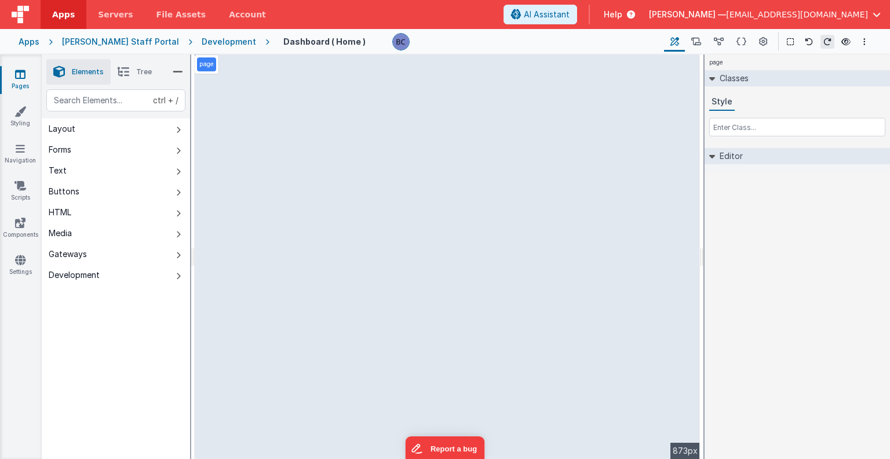
click at [47, 309] on div "ctrl + / Layout Forms Text Buttons HTML Media Gateways Development Page Page Bo…" at bounding box center [116, 301] width 148 height 424
click at [768, 39] on button at bounding box center [763, 42] width 21 height 20
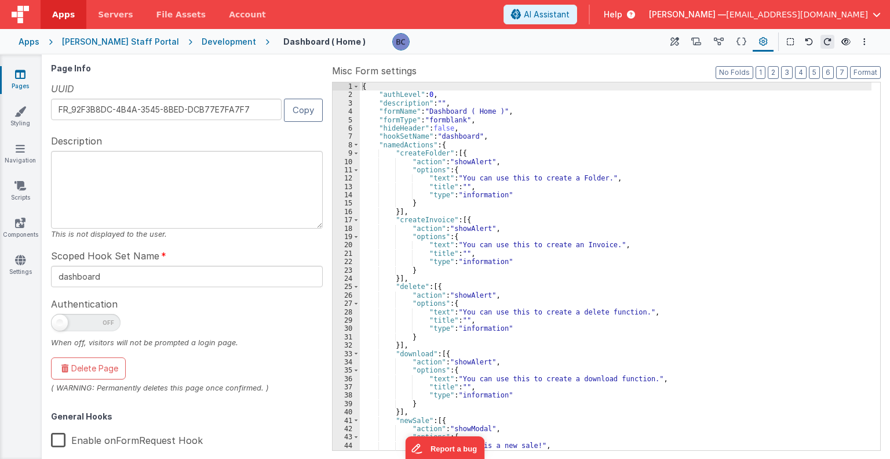
click at [56, 434] on label "Enable onFormRequest Hook" at bounding box center [127, 438] width 152 height 25
click at [0, 0] on input "Enable onFormRequest Hook" at bounding box center [0, 0] width 0 height 0
click at [75, 324] on span at bounding box center [86, 322] width 70 height 17
click at [60, 324] on input "checkbox" at bounding box center [55, 320] width 9 height 9
click at [85, 323] on span at bounding box center [86, 322] width 70 height 17
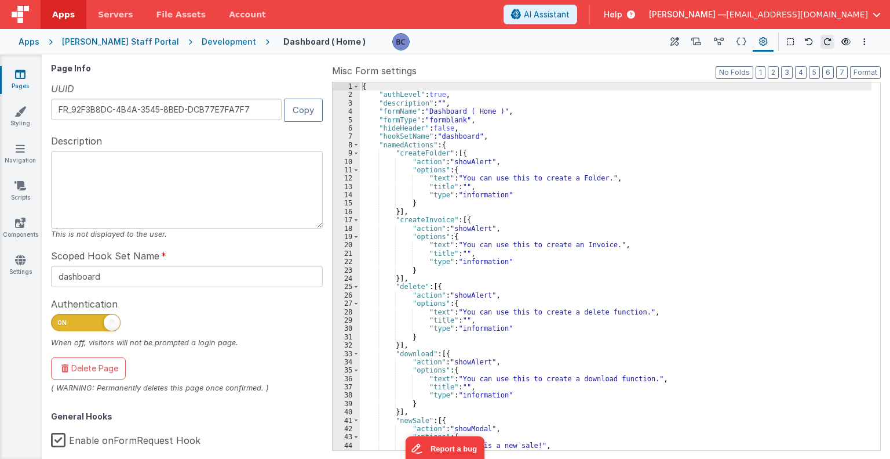
click at [60, 323] on input "checkbox" at bounding box center [55, 320] width 9 height 9
checkbox input "false"
click at [180, 297] on div "Authentication When off, visitors will not be prompted a login page." at bounding box center [187, 322] width 272 height 52
click at [863, 178] on div "{ "authLevel" : false , "description" : "" , "formName" : "Dashboard ( Home )" …" at bounding box center [616, 274] width 512 height 385
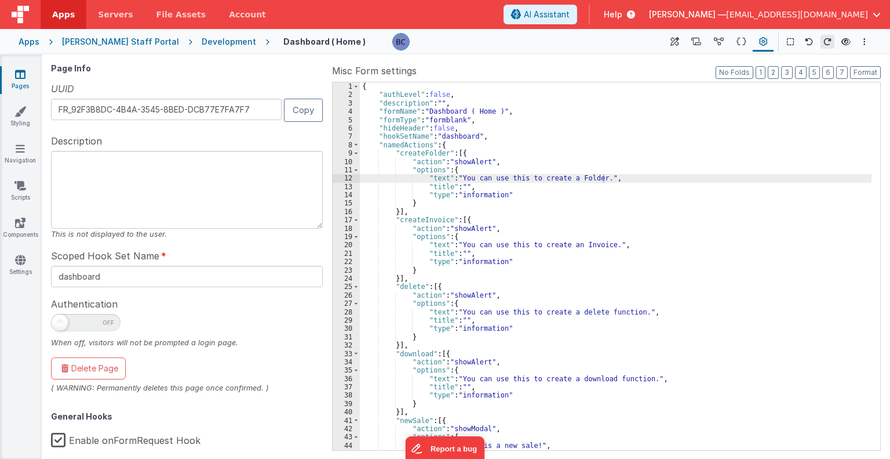
click at [67, 12] on span "Apps" at bounding box center [63, 15] width 23 height 12
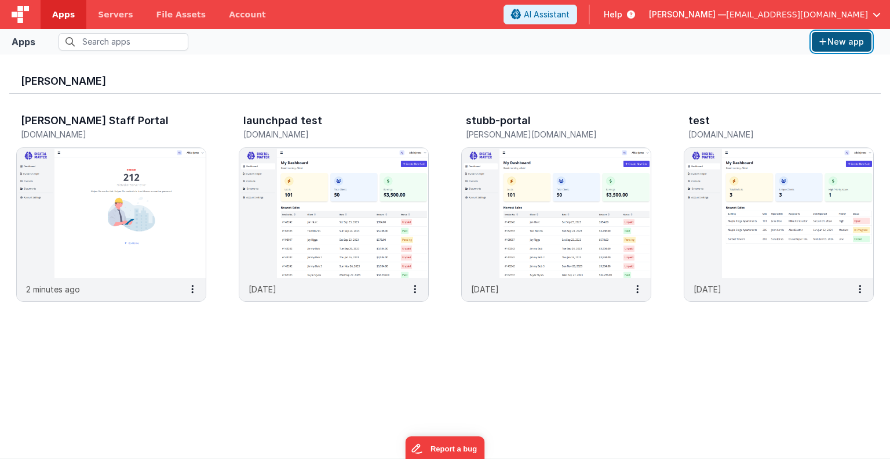
click at [837, 35] on button "New app" at bounding box center [842, 42] width 60 height 20
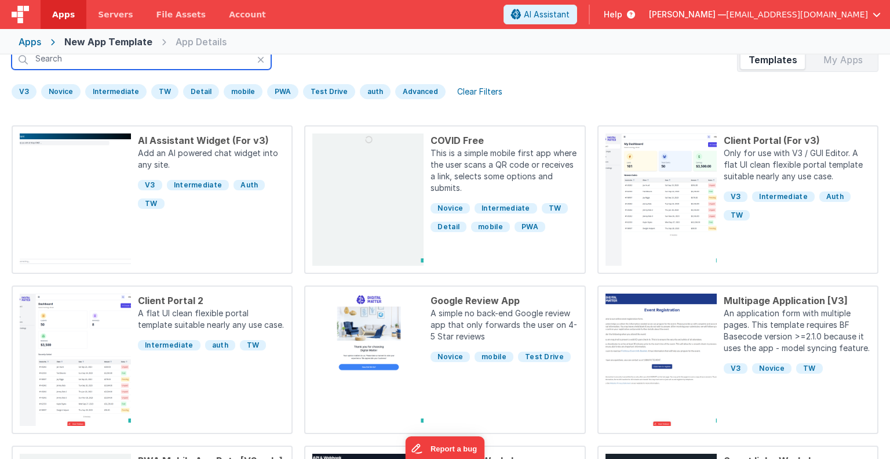
scroll to position [48, 0]
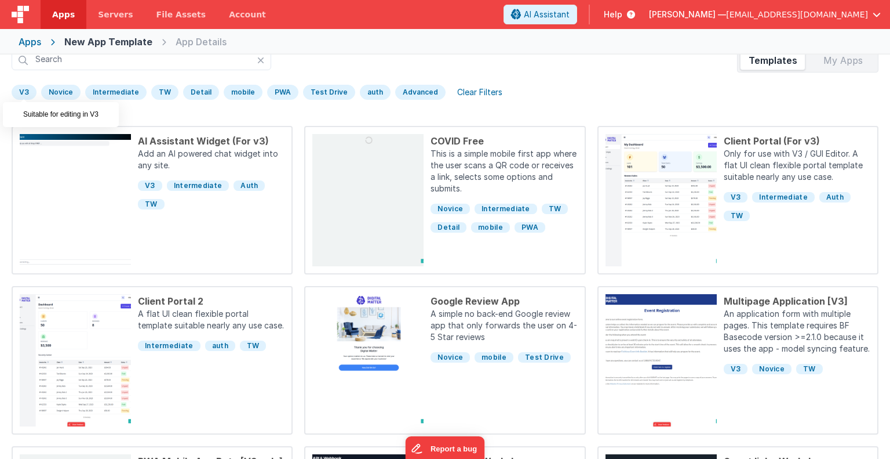
click at [21, 90] on div "V3" at bounding box center [24, 92] width 25 height 15
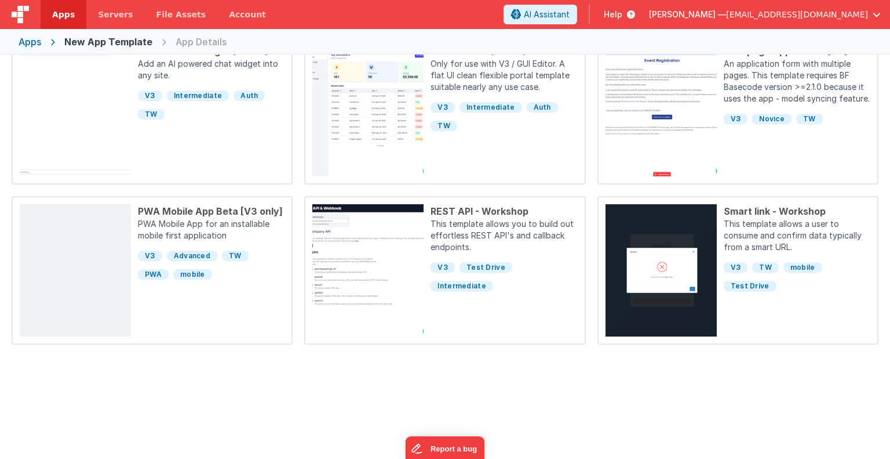
scroll to position [0, 0]
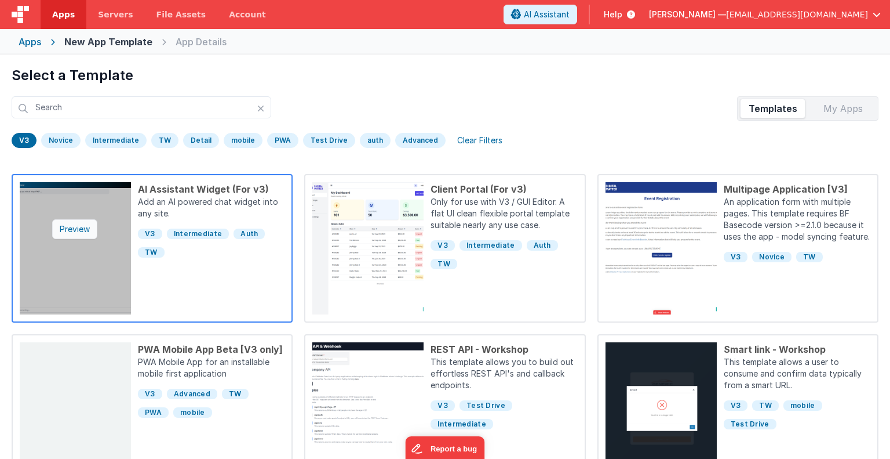
click at [82, 229] on div "Preview" at bounding box center [74, 229] width 45 height 20
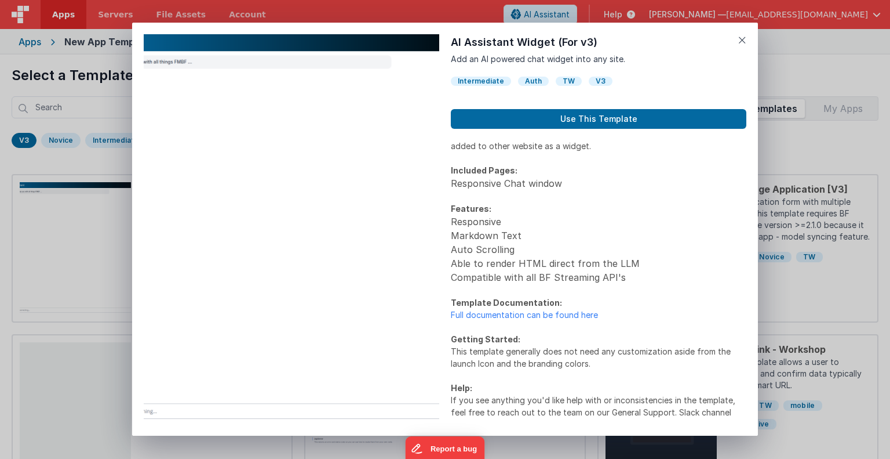
scroll to position [40, 0]
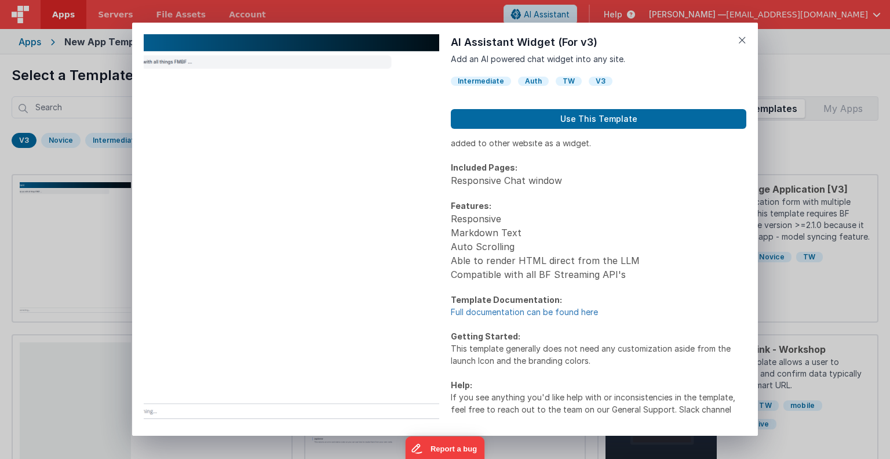
click at [535, 311] on link "Full documentation can be found here" at bounding box center [524, 312] width 147 height 10
click at [741, 41] on icon at bounding box center [743, 40] width 8 height 16
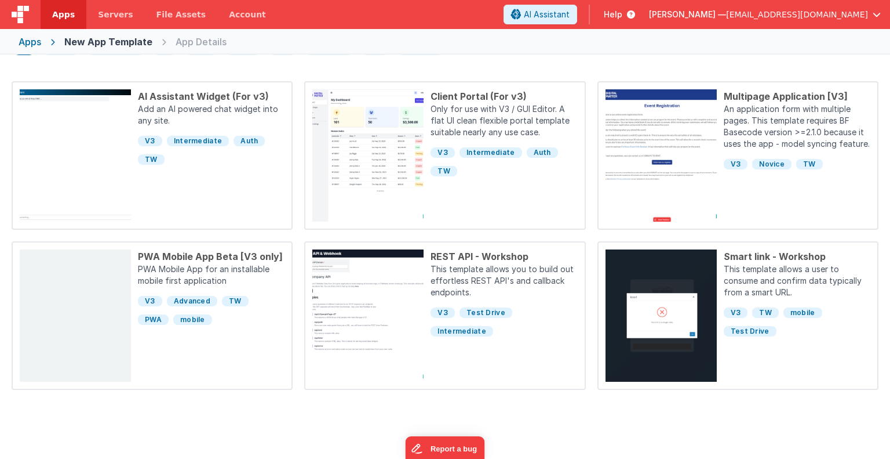
scroll to position [138, 0]
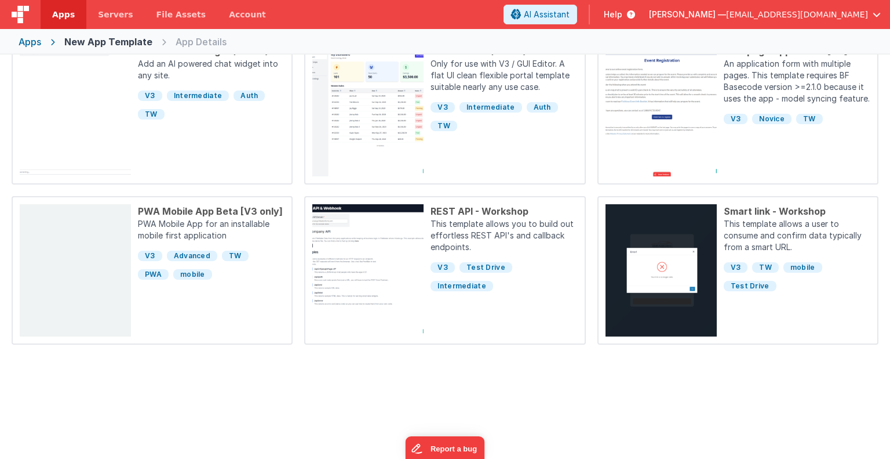
click at [103, 246] on img at bounding box center [75, 270] width 111 height 132
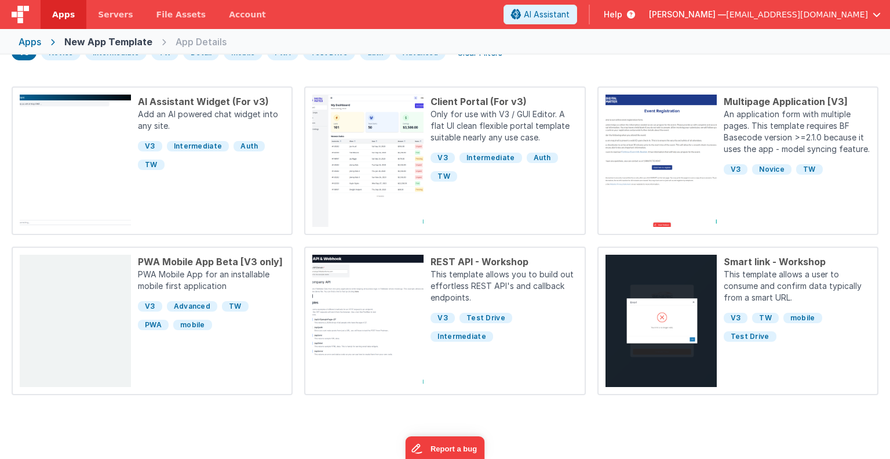
scroll to position [88, 0]
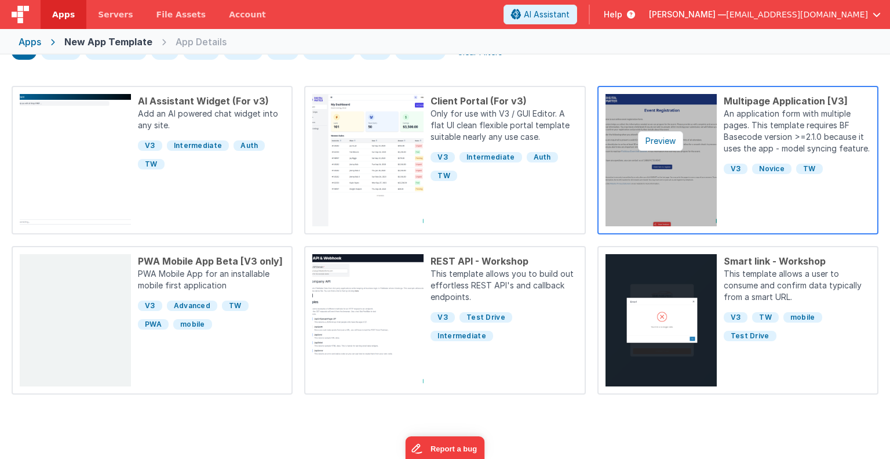
click at [694, 149] on img at bounding box center [661, 160] width 111 height 132
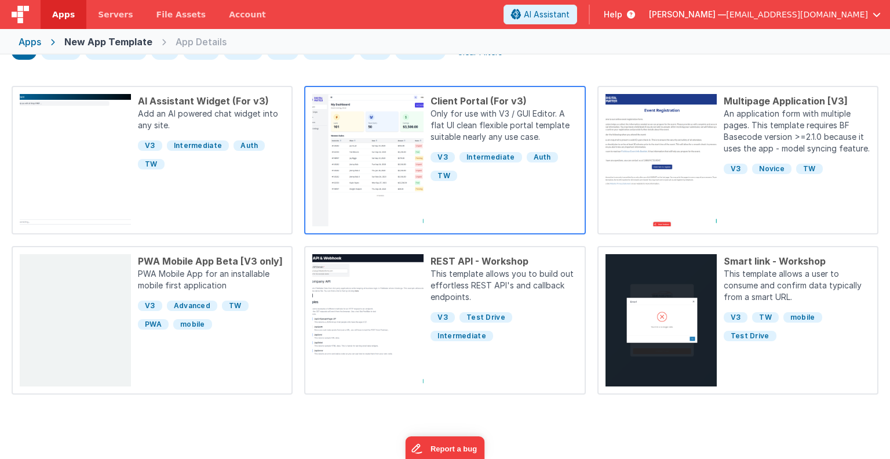
click at [496, 194] on div "Client Portal (For v3) Only for use with V3 / GUI Editor. A flat UI clean flexi…" at bounding box center [501, 160] width 154 height 132
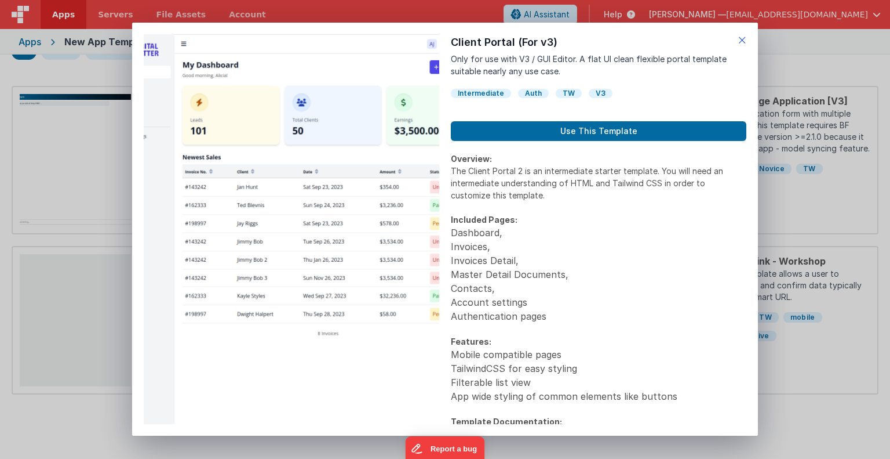
click at [741, 41] on icon at bounding box center [743, 40] width 8 height 16
